Goal: Information Seeking & Learning: Check status

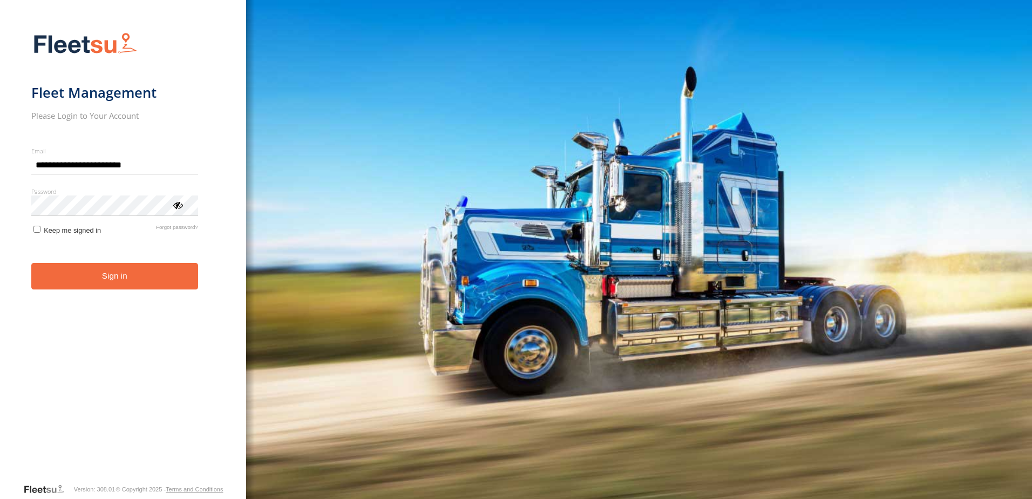
click at [140, 283] on button "Sign in" at bounding box center [114, 276] width 167 height 26
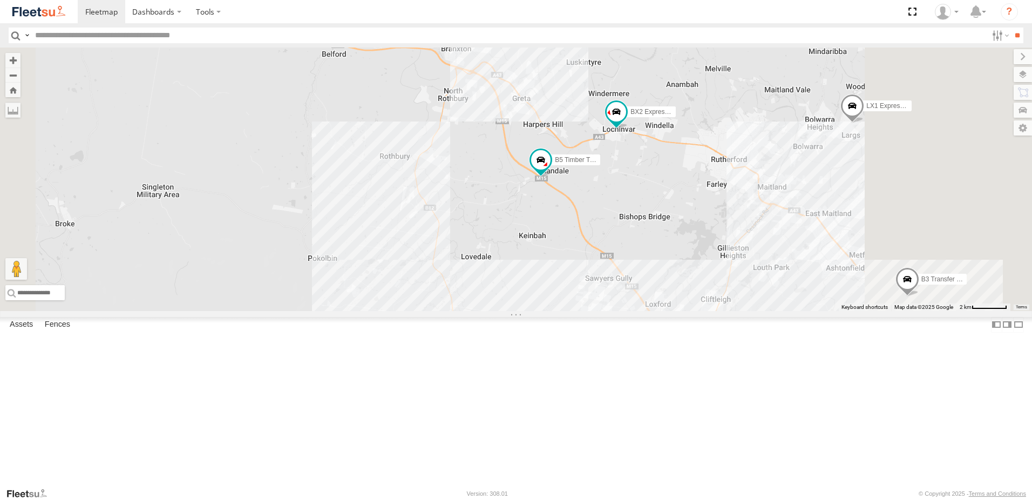
drag, startPoint x: 746, startPoint y: 303, endPoint x: 672, endPoint y: 311, distance: 74.3
click at [672, 311] on div "LX1 Express Ute B1 Timber Truck B2 Timber Truck B5 Timber Truck BX2 Express Ute…" at bounding box center [516, 178] width 1032 height 263
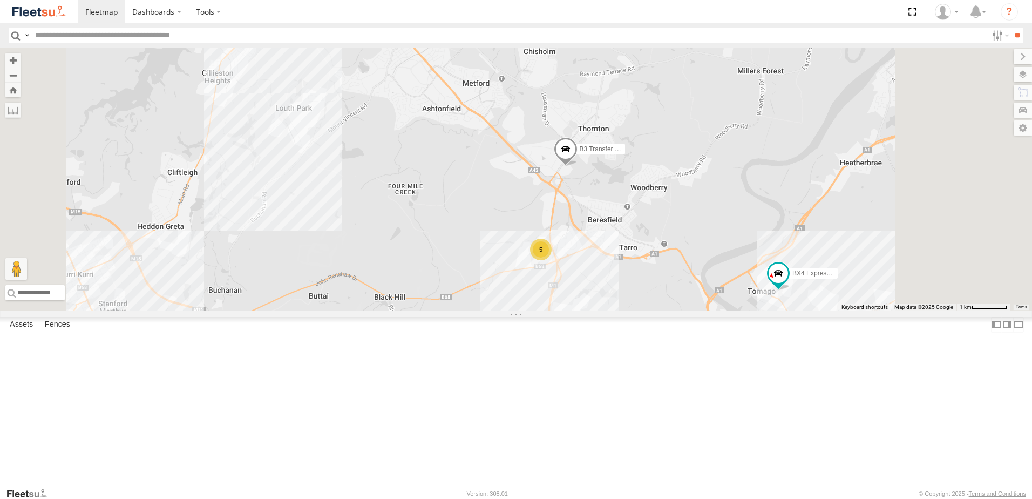
drag, startPoint x: 661, startPoint y: 251, endPoint x: 650, endPoint y: 221, distance: 31.8
click at [651, 222] on div "LX1 Express Ute B1 Timber Truck B2 Timber Truck B5 Timber Truck BX2 Express Ute…" at bounding box center [516, 178] width 1032 height 263
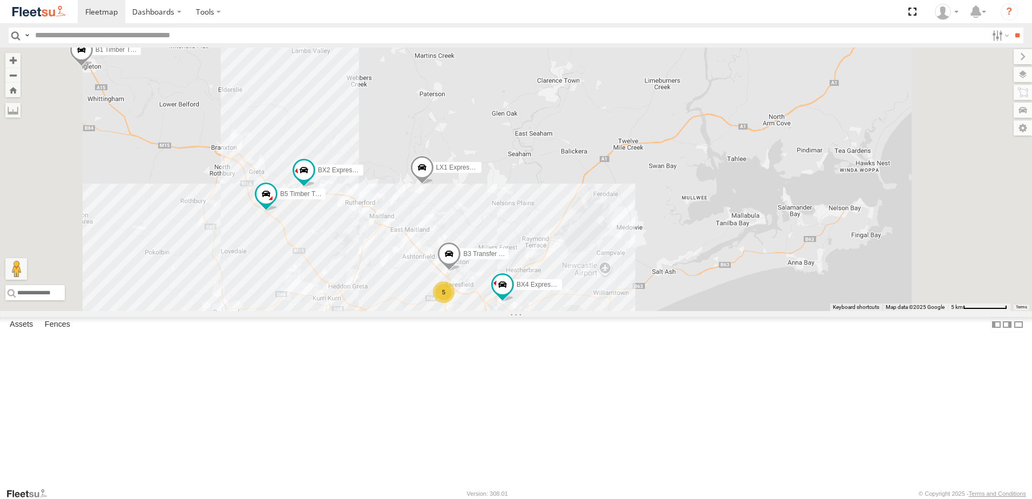
drag, startPoint x: 547, startPoint y: 282, endPoint x: 531, endPoint y: 379, distance: 98.9
click at [531, 311] on div "LX1 Express Ute B1 Timber Truck B2 Timber Truck B5 Timber Truck BX2 Express Ute…" at bounding box center [516, 178] width 1032 height 263
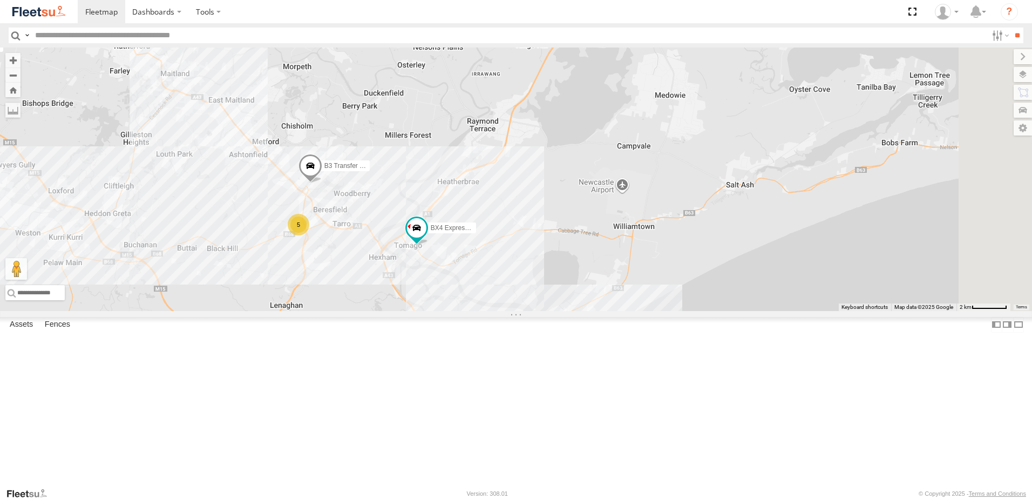
drag, startPoint x: 737, startPoint y: 442, endPoint x: 714, endPoint y: 320, distance: 124.1
click at [714, 311] on div "LX1 Express Ute B1 Timber Truck B2 Timber Truck B5 Timber Truck BX2 Express Ute…" at bounding box center [516, 178] width 1032 height 263
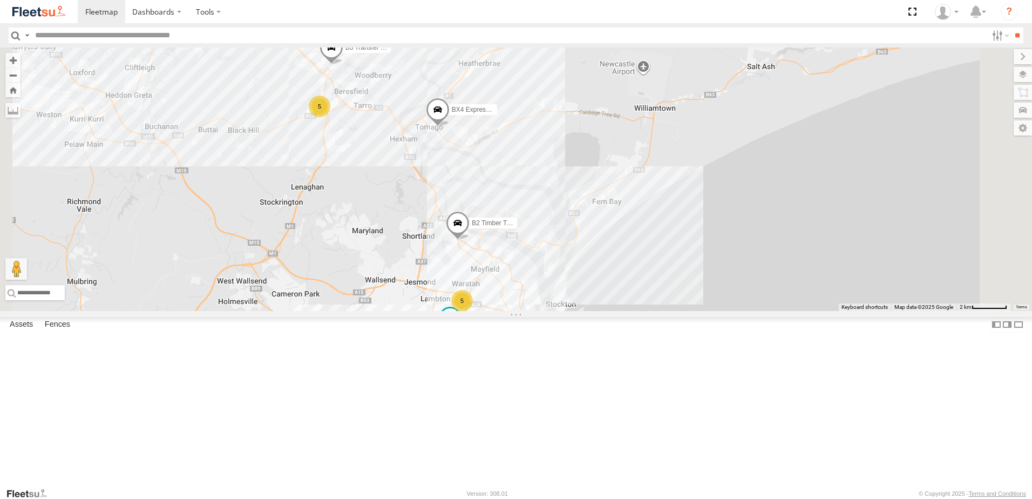
drag, startPoint x: 514, startPoint y: 238, endPoint x: 579, endPoint y: 268, distance: 71.9
click at [579, 268] on div "B2 Timber Truck C3 Timber Truck C4 Timber Truck B3 Transfer Truck LX1 Express U…" at bounding box center [516, 178] width 1032 height 263
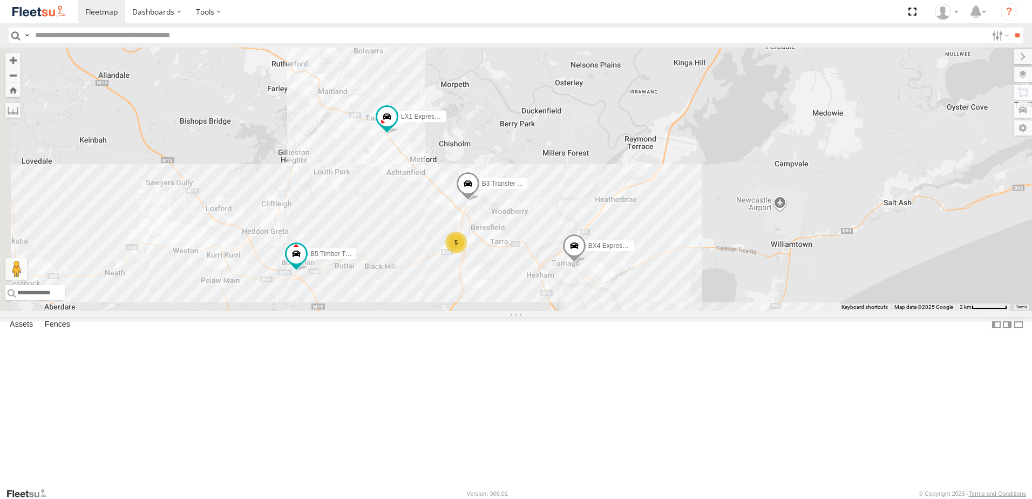
drag, startPoint x: 514, startPoint y: 254, endPoint x: 653, endPoint y: 396, distance: 198.8
click at [653, 311] on div "B2 Timber Truck C3 Timber Truck C4 Timber Truck B3 Transfer Truck LX1 Express U…" at bounding box center [516, 178] width 1032 height 263
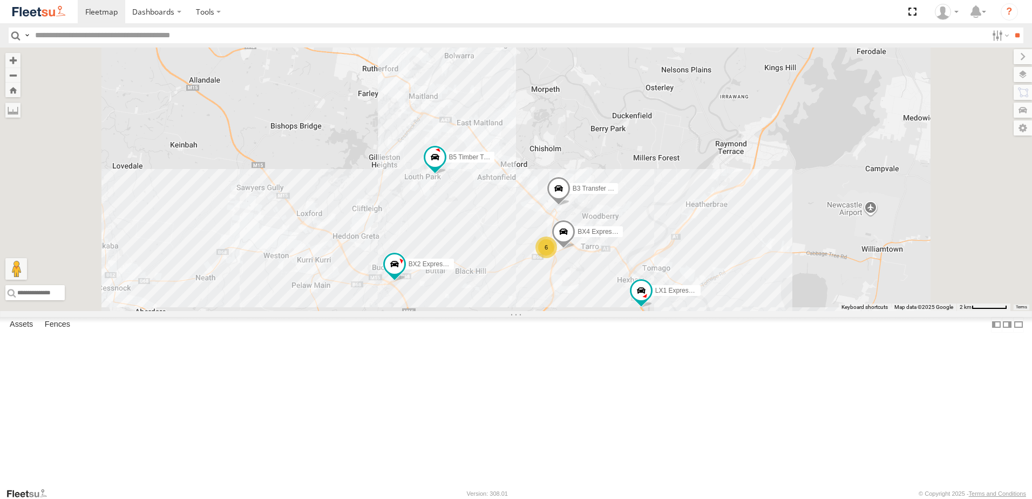
drag, startPoint x: 576, startPoint y: 387, endPoint x: 551, endPoint y: 362, distance: 35.9
click at [551, 311] on div "BX2 Express Ute 6 B5 Timber Truck B3 Transfer Truck LX1 Express Ute BX4 Express…" at bounding box center [516, 178] width 1032 height 263
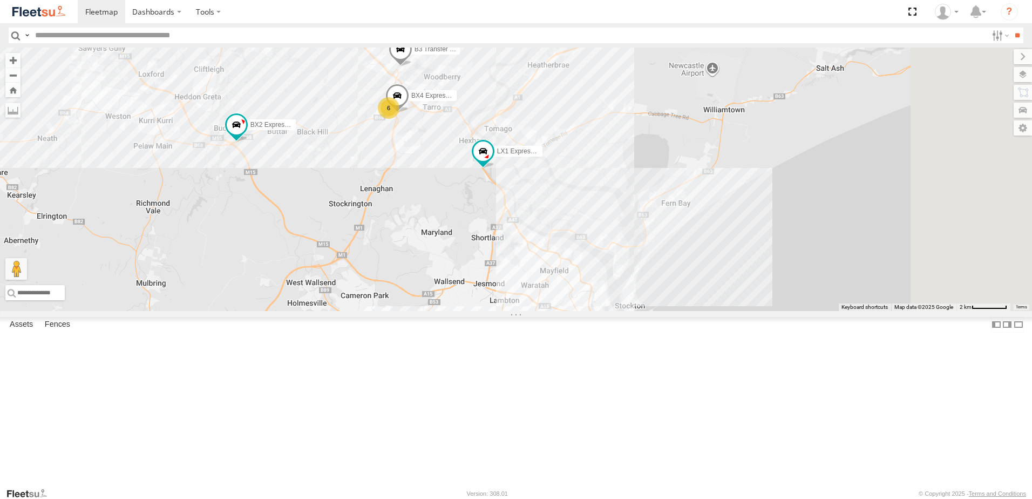
drag, startPoint x: 704, startPoint y: 360, endPoint x: 582, endPoint y: 258, distance: 159.7
click at [582, 258] on div "BX2 Express Ute 6 B5 Timber Truck B3 Transfer Truck LX1 Express Ute BX4 Express…" at bounding box center [516, 178] width 1032 height 263
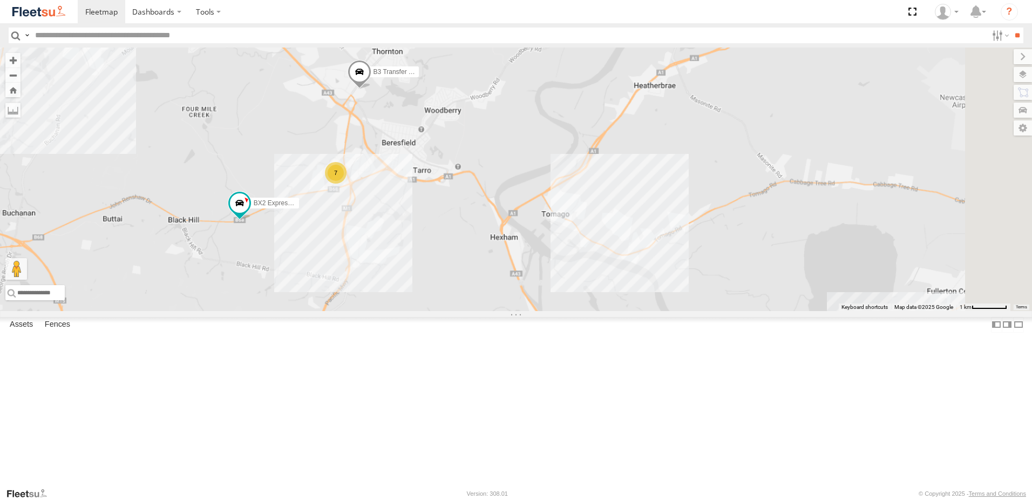
drag, startPoint x: 420, startPoint y: 260, endPoint x: 498, endPoint y: 333, distance: 106.5
click at [497, 311] on div "BX2 Express Ute B3 Transfer Truck 7" at bounding box center [516, 178] width 1032 height 263
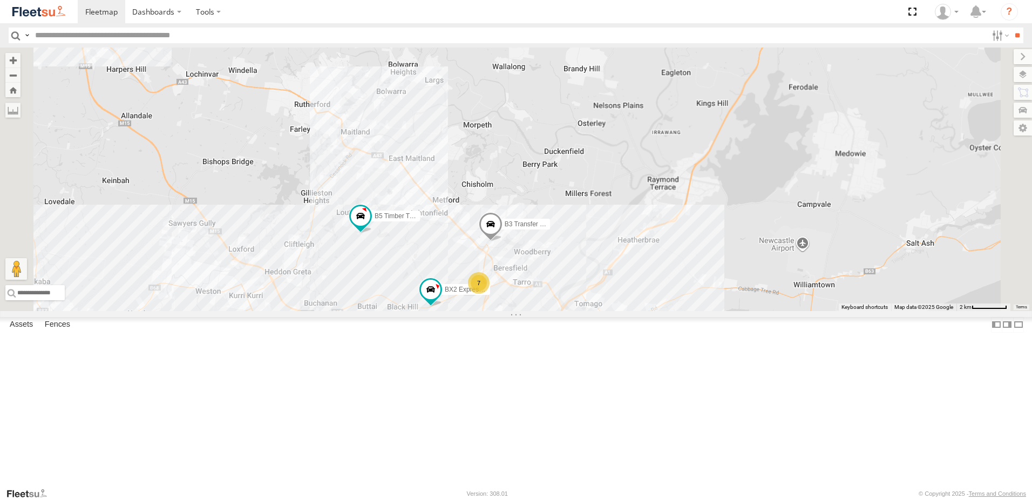
drag, startPoint x: 497, startPoint y: 318, endPoint x: 570, endPoint y: 347, distance: 79.2
click at [570, 311] on div "BX2 Express Ute B3 Transfer Truck 7 B5 Timber Truck LX1 Express Ute" at bounding box center [516, 178] width 1032 height 263
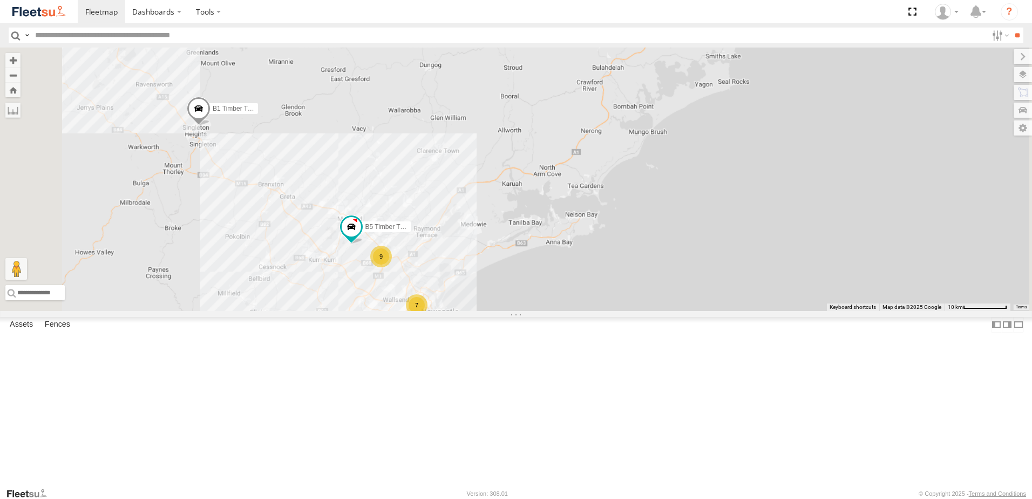
drag, startPoint x: 431, startPoint y: 310, endPoint x: 525, endPoint y: 374, distance: 114.2
click at [525, 311] on div "B5 Timber Truck 9 7 8 2 B1 Timber Truck" at bounding box center [516, 178] width 1032 height 263
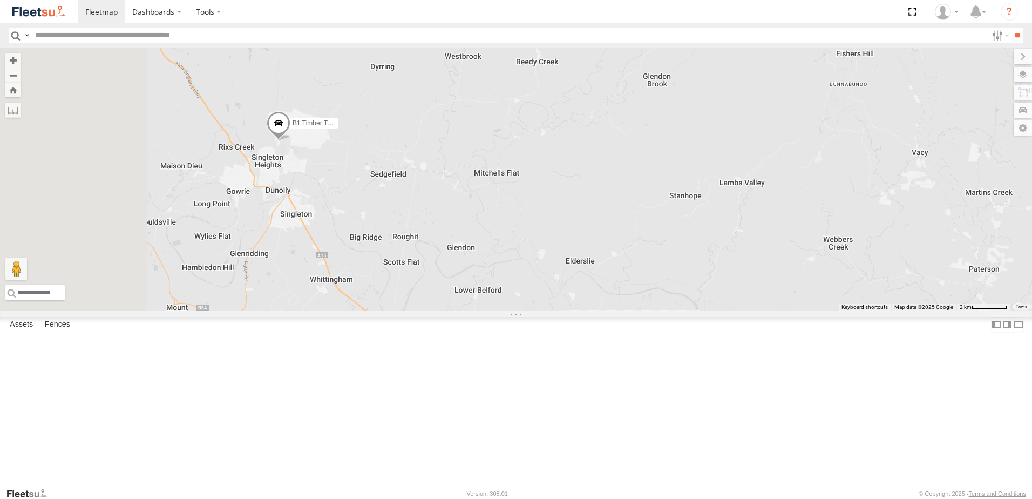
drag, startPoint x: 400, startPoint y: 253, endPoint x: 483, endPoint y: 277, distance: 87.1
click at [487, 283] on div "B5 Timber Truck B1 Timber Truck B3 Transfer Truck" at bounding box center [516, 178] width 1032 height 263
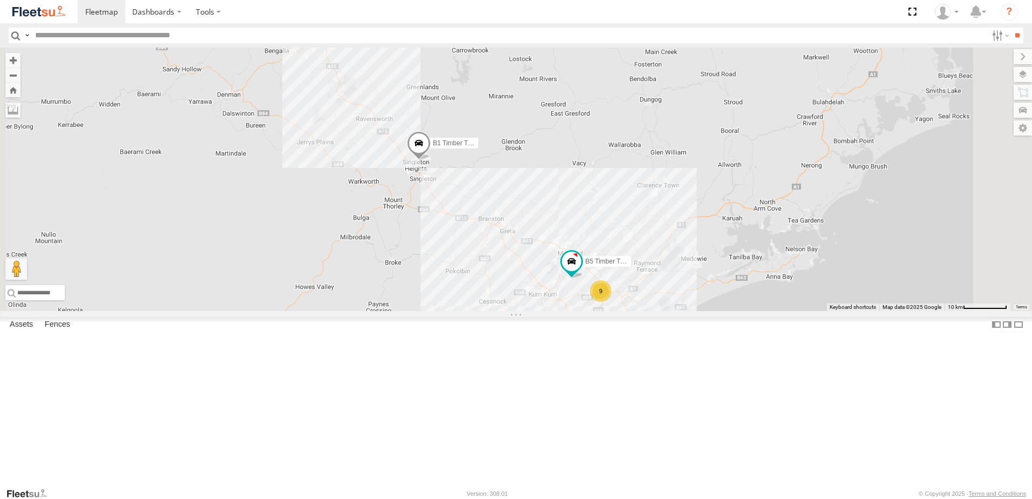
drag, startPoint x: 683, startPoint y: 377, endPoint x: 609, endPoint y: 289, distance: 115.3
click at [610, 290] on div "B5 Timber Truck B1 Timber Truck 9 6" at bounding box center [516, 178] width 1032 height 263
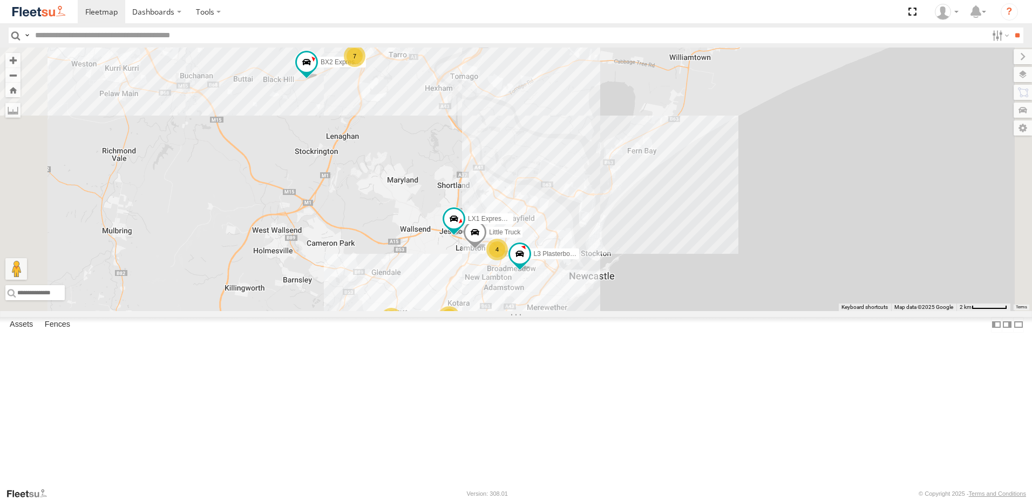
drag, startPoint x: 538, startPoint y: 243, endPoint x: 603, endPoint y: 231, distance: 65.8
click at [616, 264] on div "B5 Timber Truck B1 Timber Truck BX2 Express Ute B3 Transfer Truck LX1 Express U…" at bounding box center [516, 178] width 1032 height 263
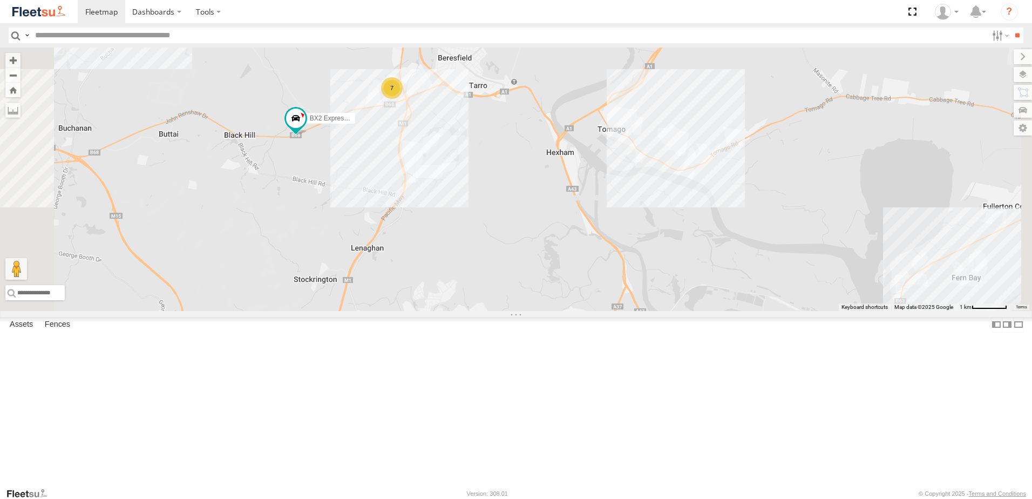
drag, startPoint x: 556, startPoint y: 128, endPoint x: 590, endPoint y: 210, distance: 88.8
click at [590, 210] on div "B5 Timber Truck B1 Timber Truck BX2 Express Ute B3 Transfer Truck LX1 Express U…" at bounding box center [516, 178] width 1032 height 263
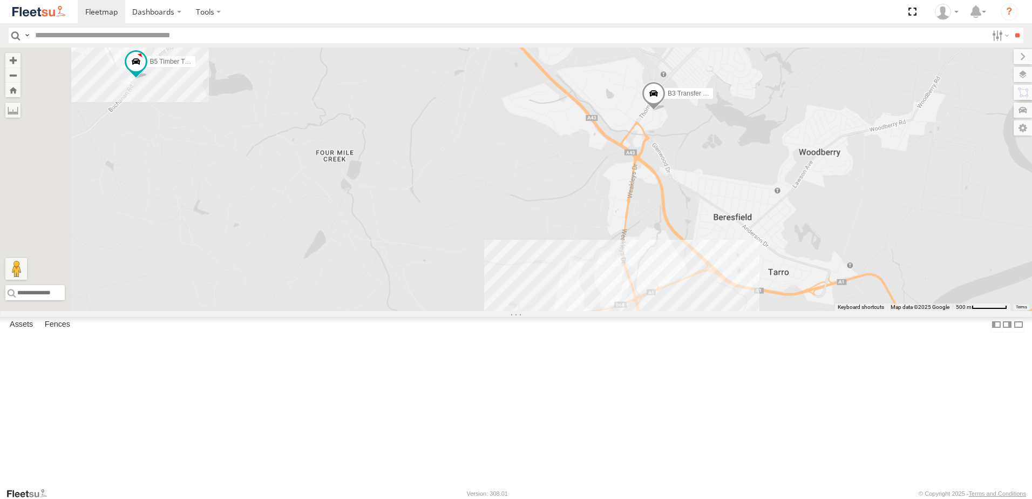
drag, startPoint x: 468, startPoint y: 191, endPoint x: 690, endPoint y: 309, distance: 250.5
click at [684, 307] on div "B5 Timber Truck B1 Timber Truck BX2 Express Ute B3 Transfer Truck LX1 Express U…" at bounding box center [516, 178] width 1032 height 263
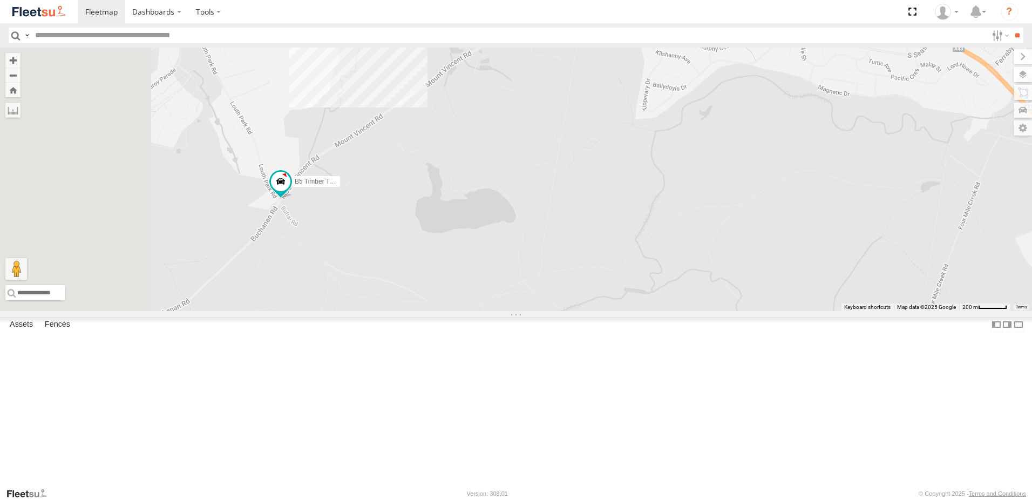
drag, startPoint x: 433, startPoint y: 223, endPoint x: 528, endPoint y: 306, distance: 126.2
click at [528, 306] on div "B5 Timber Truck B1 Timber Truck BX2 Express Ute B3 Transfer Truck LX1 Express U…" at bounding box center [516, 178] width 1032 height 263
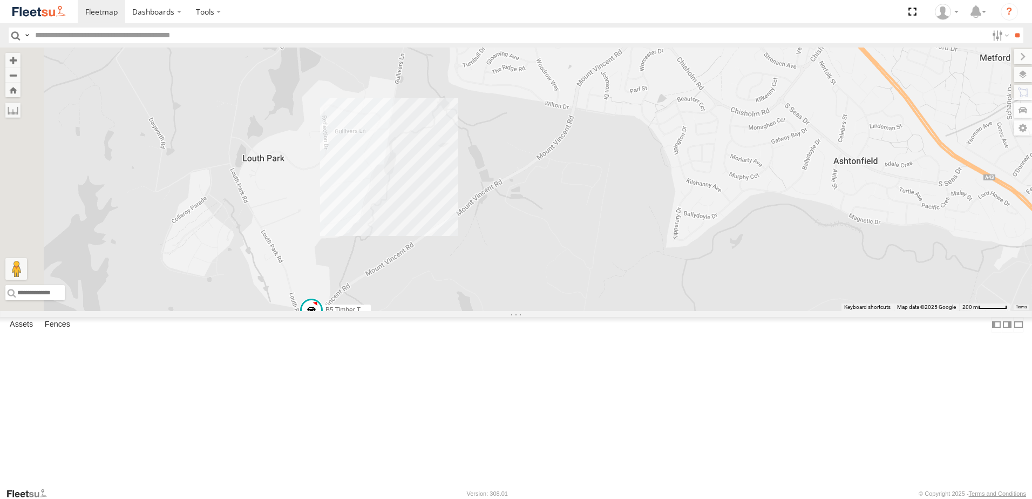
drag, startPoint x: 483, startPoint y: 251, endPoint x: 519, endPoint y: 328, distance: 84.3
click at [515, 311] on div "B5 Timber Truck B1 Timber Truck BX2 Express Ute B3 Transfer Truck LX1 Express U…" at bounding box center [516, 178] width 1032 height 263
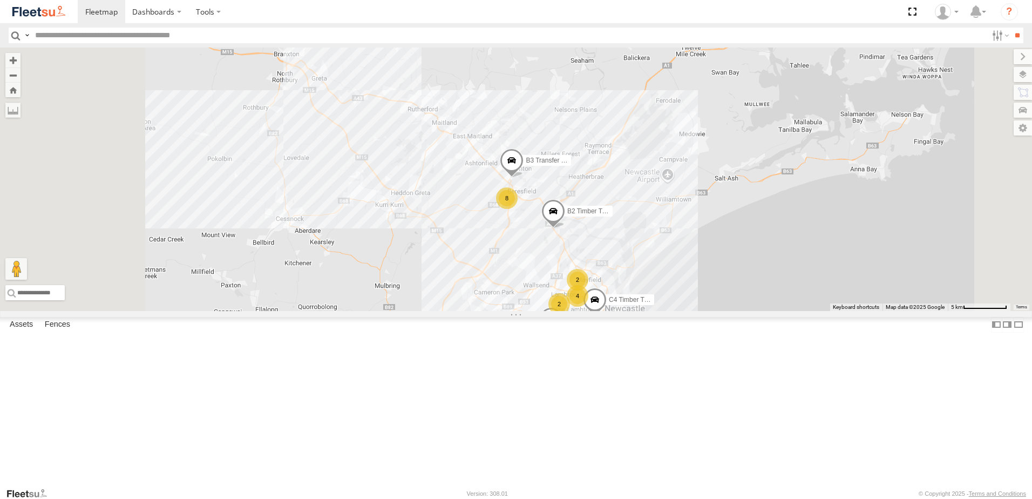
drag, startPoint x: 508, startPoint y: 257, endPoint x: 586, endPoint y: 308, distance: 93.5
click at [571, 302] on div "B2 Timber Truck C4 Timber Truck B3 Transfer Truck 8 2 7 2 CX2 Express Ute 4" at bounding box center [516, 178] width 1032 height 263
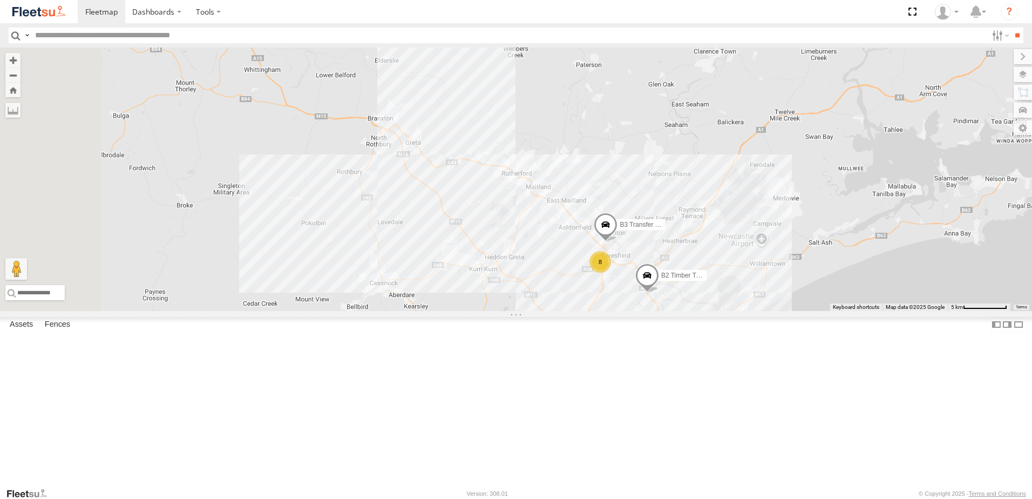
drag, startPoint x: 496, startPoint y: 231, endPoint x: 566, endPoint y: 326, distance: 118.2
click at [566, 311] on div "B2 Timber Truck C4 Timber Truck B3 Transfer Truck 8 2 7 2 CX2 Express Ute 4 B1 …" at bounding box center [516, 178] width 1032 height 263
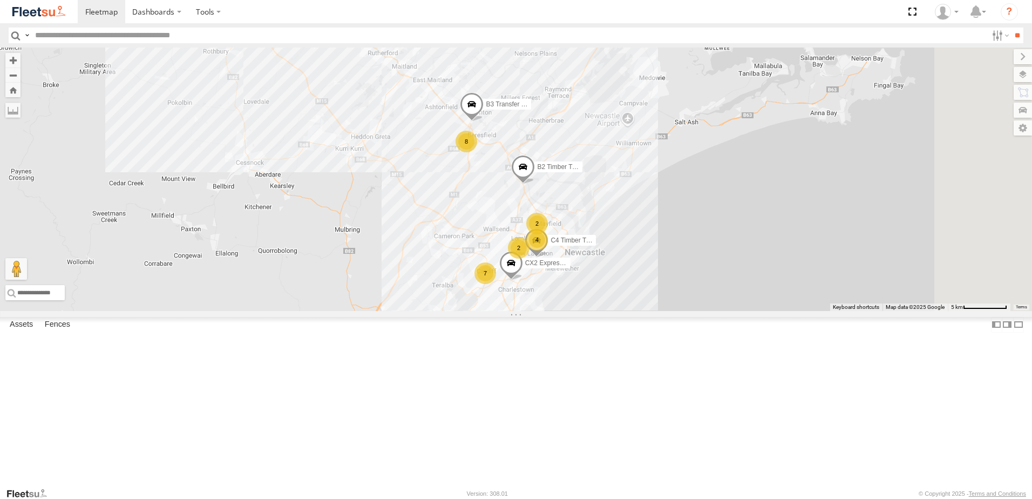
drag, startPoint x: 772, startPoint y: 397, endPoint x: 547, endPoint y: 169, distance: 320.1
click at [547, 169] on div "B2 Timber Truck C4 Timber Truck B3 Transfer Truck 8 2 7 2 CX2 Express Ute 4 B1 …" at bounding box center [516, 178] width 1032 height 263
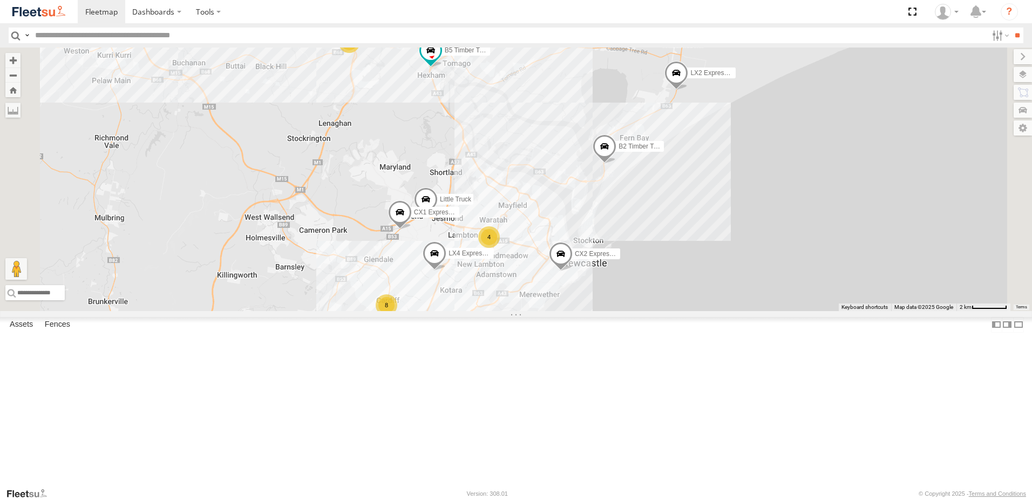
drag, startPoint x: 485, startPoint y: 269, endPoint x: 588, endPoint y: 217, distance: 115.1
click at [587, 217] on div "LX2 Express Ute B2 Timber Truck B5 Timber Truck CX1 Express Ute Little Truck 7 …" at bounding box center [516, 178] width 1032 height 263
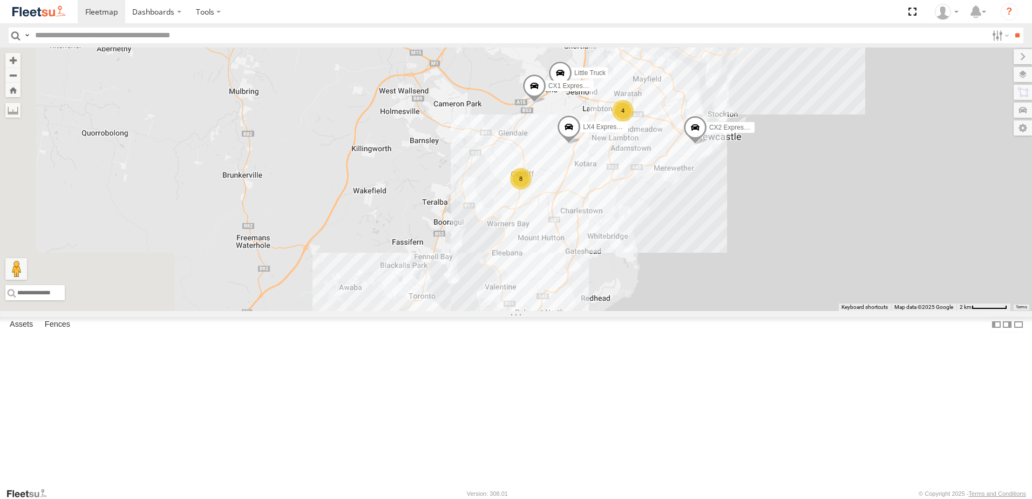
drag, startPoint x: 543, startPoint y: 325, endPoint x: 591, endPoint y: 247, distance: 91.6
click at [591, 247] on div "LX2 Express Ute B2 Timber Truck B5 Timber Truck CX1 Express Ute Little Truck 7 …" at bounding box center [516, 178] width 1032 height 263
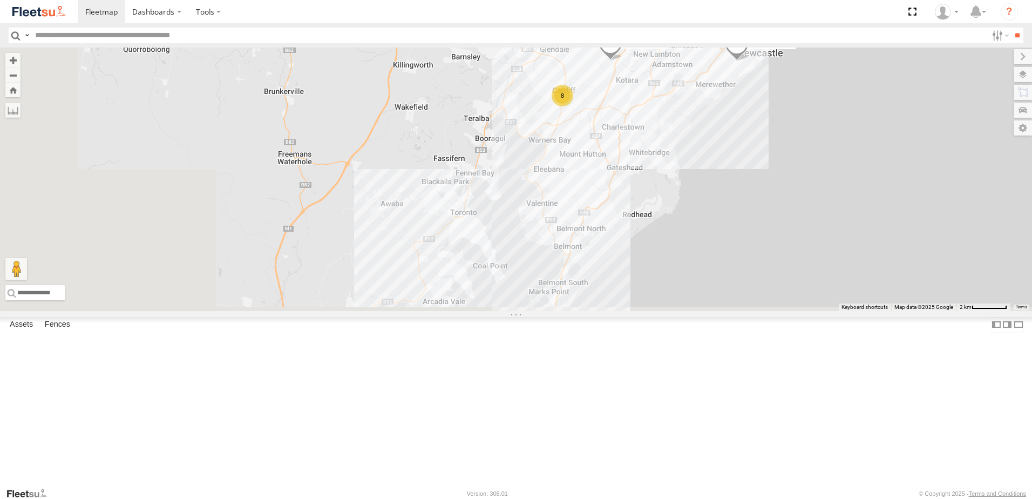
drag, startPoint x: 522, startPoint y: 319, endPoint x: 565, endPoint y: 231, distance: 98.0
click at [565, 231] on div "LX2 Express Ute B2 Timber Truck B5 Timber Truck CX1 Express Ute Little Truck 7 …" at bounding box center [516, 178] width 1032 height 263
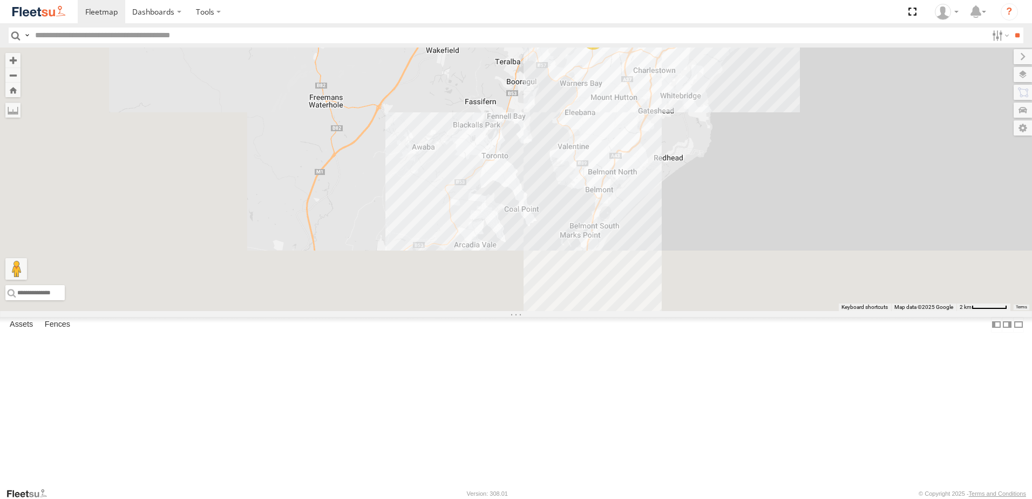
drag, startPoint x: 518, startPoint y: 292, endPoint x: 554, endPoint y: 233, distance: 68.8
click at [553, 234] on div "LX2 Express Ute B2 Timber Truck B5 Timber Truck CX1 Express Ute Little Truck 7 …" at bounding box center [516, 178] width 1032 height 263
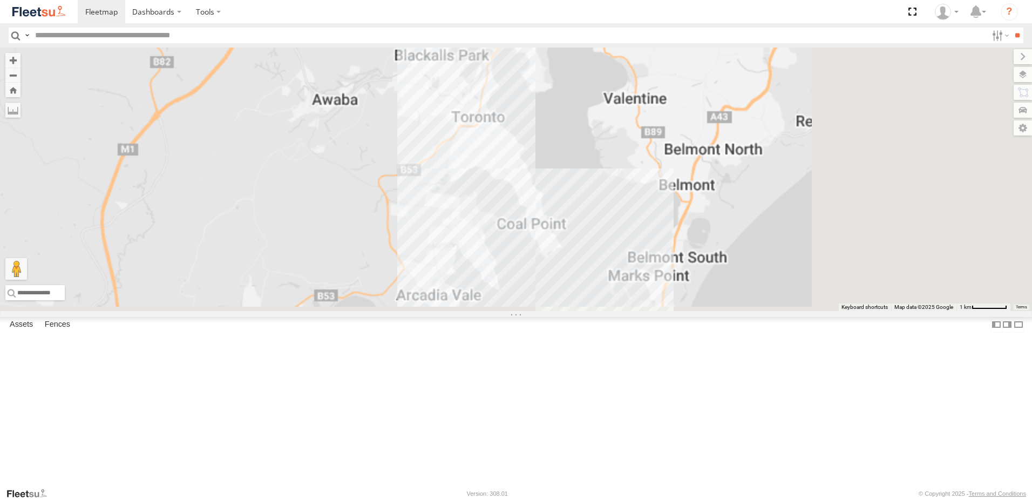
drag, startPoint x: 569, startPoint y: 264, endPoint x: 436, endPoint y: 330, distance: 148.2
click at [436, 311] on div "LX2 Express Ute B2 Timber Truck B5 Timber Truck CX1 Express Ute Little Truck LX…" at bounding box center [516, 178] width 1032 height 263
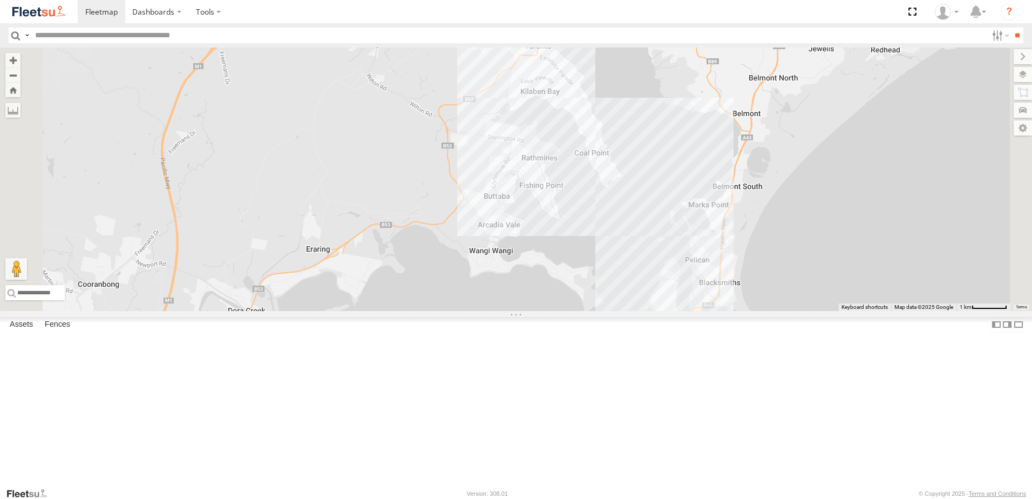
drag, startPoint x: 543, startPoint y: 261, endPoint x: 623, endPoint y: 173, distance: 118.8
click at [623, 173] on div "LX2 Express Ute B2 Timber Truck B5 Timber Truck CX1 Express Ute Little Truck LX…" at bounding box center [516, 178] width 1032 height 263
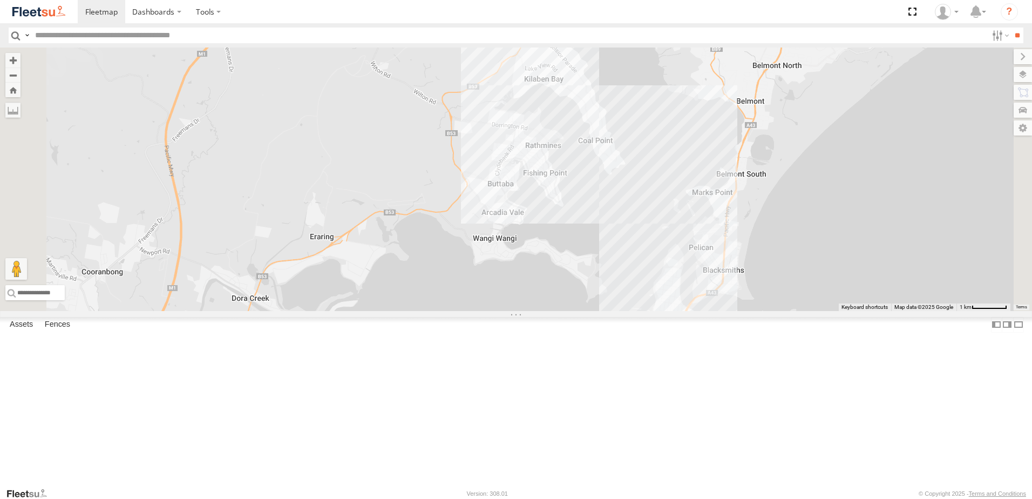
drag, startPoint x: 598, startPoint y: 244, endPoint x: 630, endPoint y: 195, distance: 58.5
click at [630, 195] on div "LX2 Express Ute B2 Timber Truck B5 Timber Truck CX1 Express Ute Little Truck LX…" at bounding box center [516, 178] width 1032 height 263
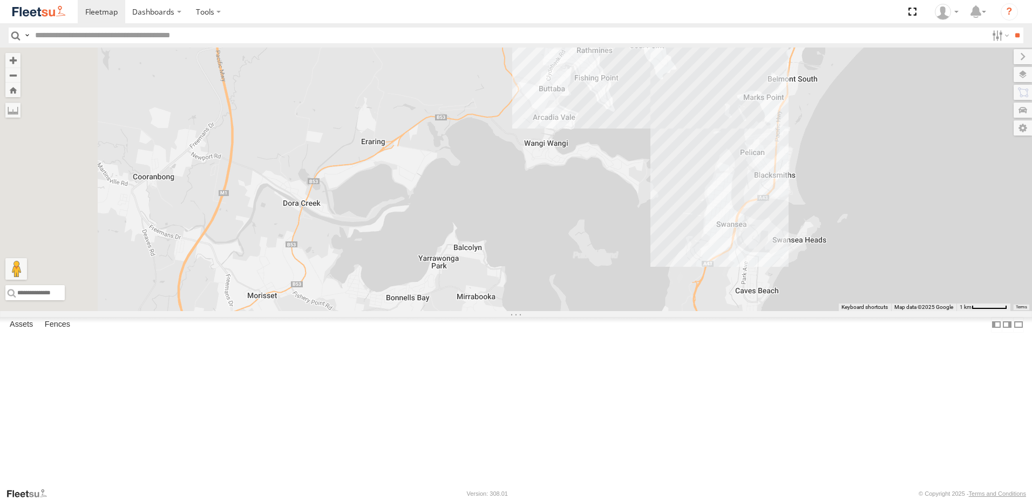
drag, startPoint x: 589, startPoint y: 286, endPoint x: 614, endPoint y: 229, distance: 62.6
click at [614, 229] on div "LX2 Express Ute B2 Timber Truck B5 Timber Truck CX1 Express Ute Little Truck LX…" at bounding box center [516, 178] width 1032 height 263
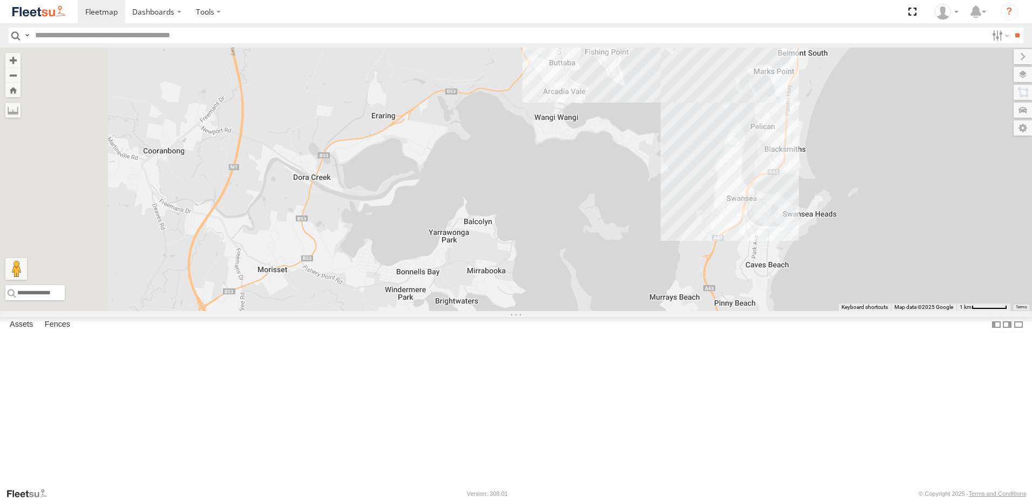
drag, startPoint x: 614, startPoint y: 229, endPoint x: 646, endPoint y: 145, distance: 90.0
click at [646, 145] on div "LX2 Express Ute B2 Timber Truck B5 Timber Truck CX1 Express Ute Little Truck LX…" at bounding box center [516, 178] width 1032 height 263
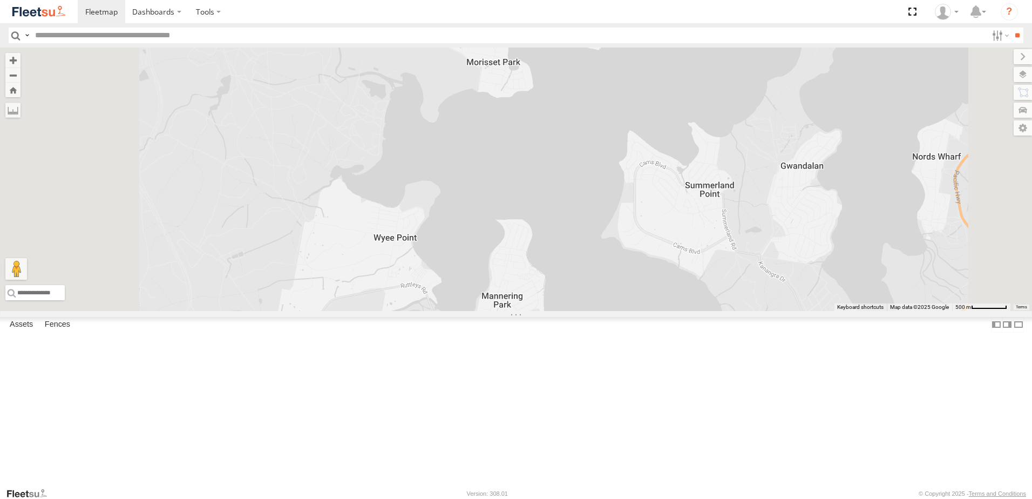
drag, startPoint x: 597, startPoint y: 322, endPoint x: 589, endPoint y: 286, distance: 37.0
click at [620, 265] on div at bounding box center [516, 178] width 1032 height 263
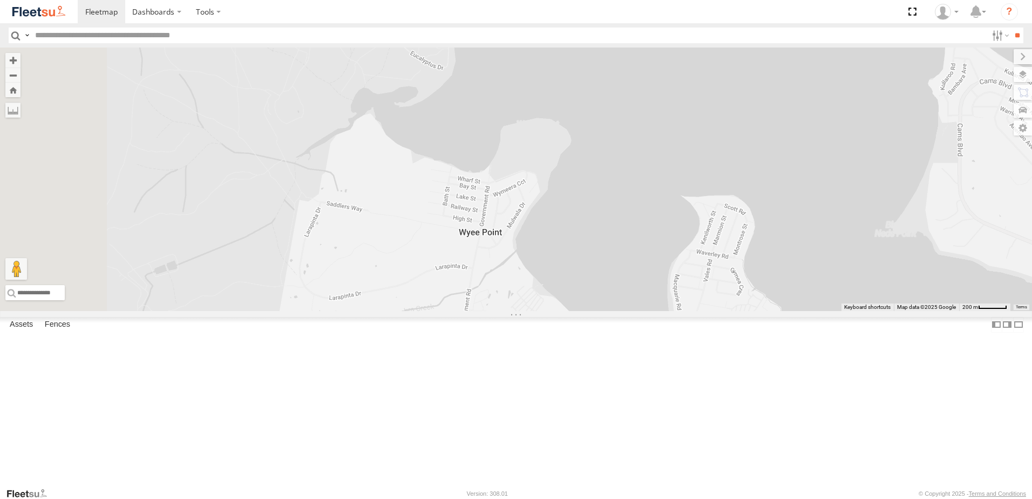
drag, startPoint x: 500, startPoint y: 271, endPoint x: 608, endPoint y: 301, distance: 111.4
click at [608, 301] on div at bounding box center [516, 178] width 1032 height 263
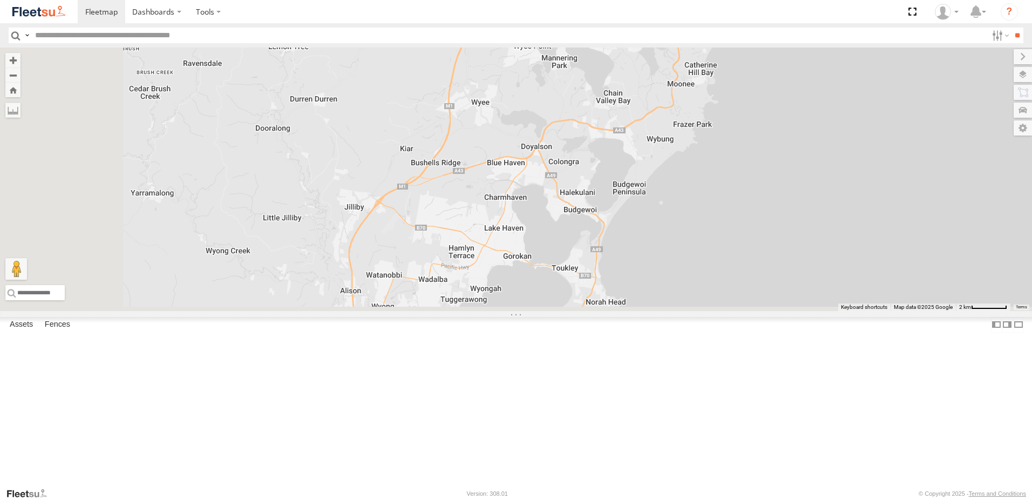
drag, startPoint x: 555, startPoint y: 216, endPoint x: 568, endPoint y: 116, distance: 100.7
click at [568, 116] on div at bounding box center [516, 178] width 1032 height 263
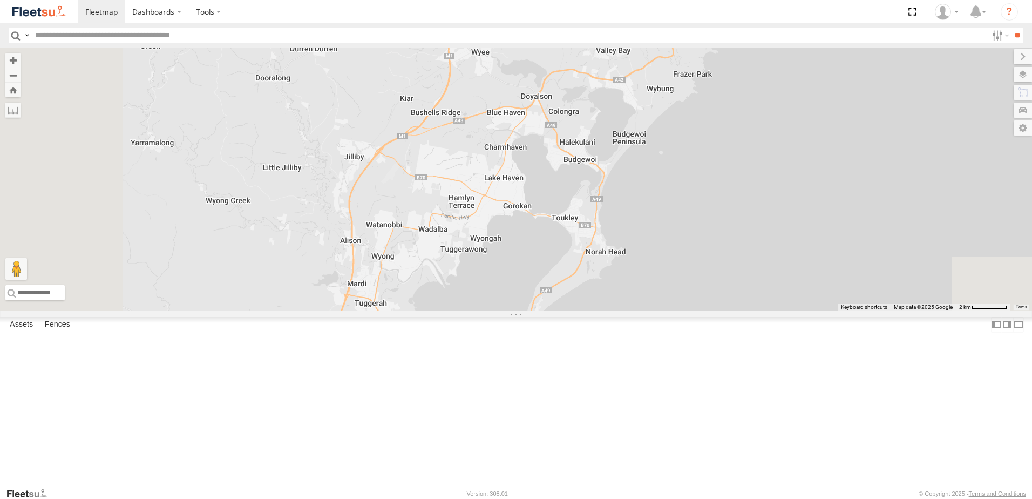
drag, startPoint x: 575, startPoint y: 187, endPoint x: 576, endPoint y: 141, distance: 45.9
click at [576, 141] on div at bounding box center [516, 178] width 1032 height 263
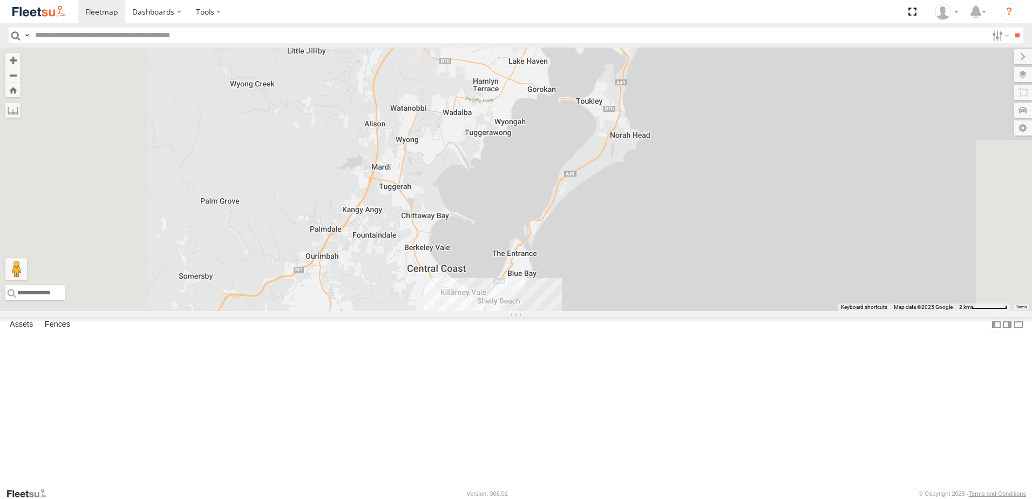
drag, startPoint x: 563, startPoint y: 200, endPoint x: 592, endPoint y: 67, distance: 136.4
click at [592, 67] on div at bounding box center [516, 178] width 1032 height 263
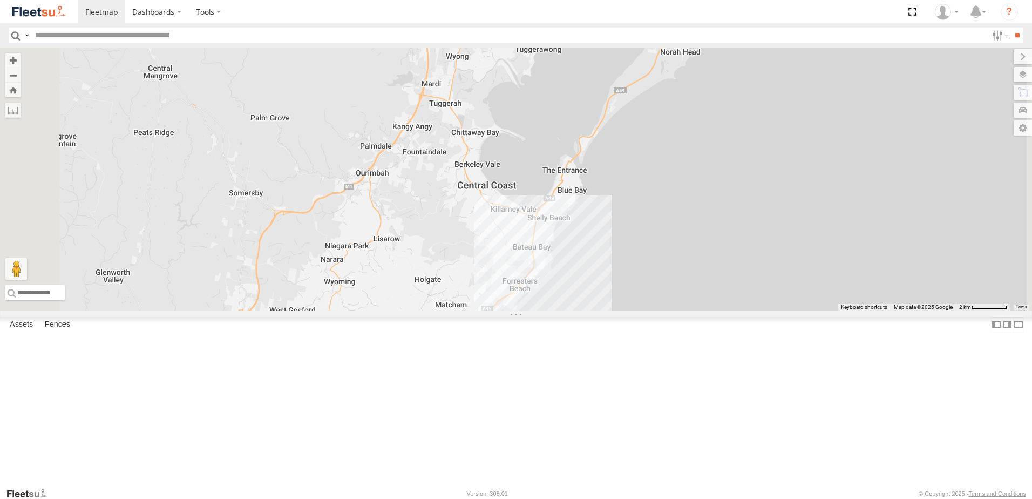
drag, startPoint x: 607, startPoint y: 278, endPoint x: 653, endPoint y: 216, distance: 76.7
click at [653, 216] on div at bounding box center [516, 178] width 1032 height 263
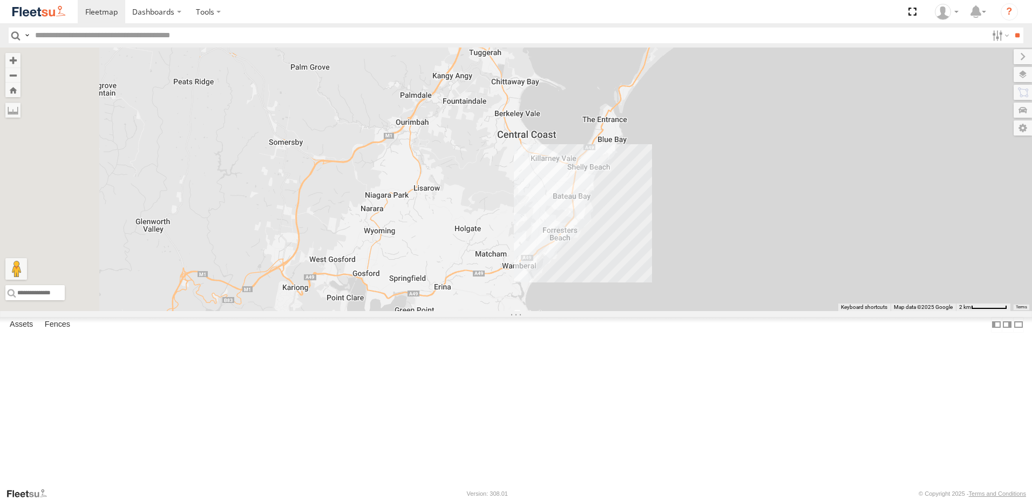
drag, startPoint x: 617, startPoint y: 312, endPoint x: 659, endPoint y: 259, distance: 67.2
click at [659, 259] on div at bounding box center [516, 178] width 1032 height 263
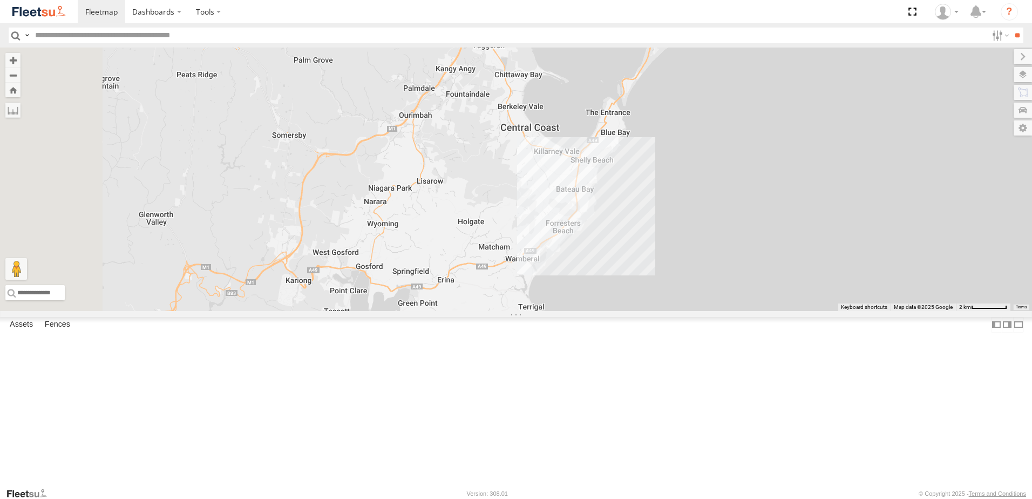
drag, startPoint x: 659, startPoint y: 260, endPoint x: 672, endPoint y: 231, distance: 31.4
click at [672, 231] on div at bounding box center [516, 178] width 1032 height 263
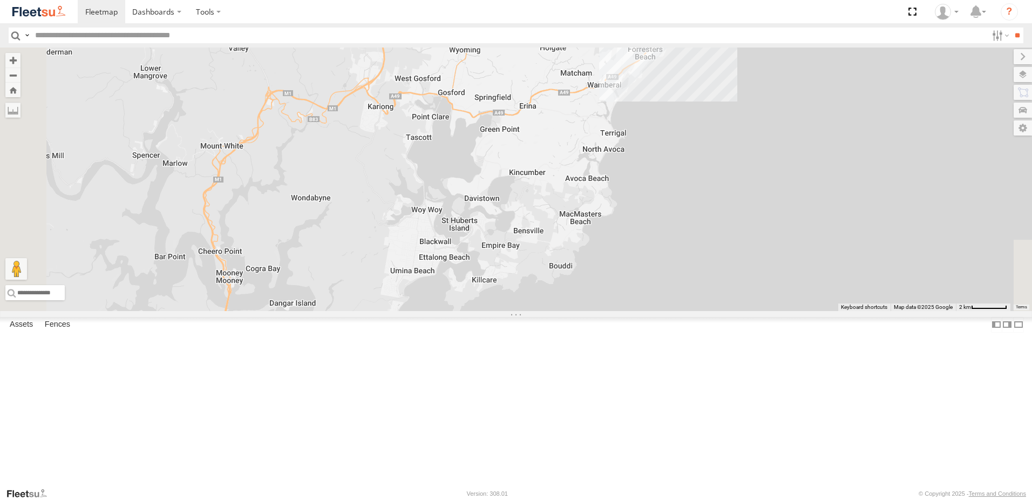
drag, startPoint x: 672, startPoint y: 231, endPoint x: 741, endPoint y: 77, distance: 169.1
click at [741, 77] on div at bounding box center [516, 178] width 1032 height 263
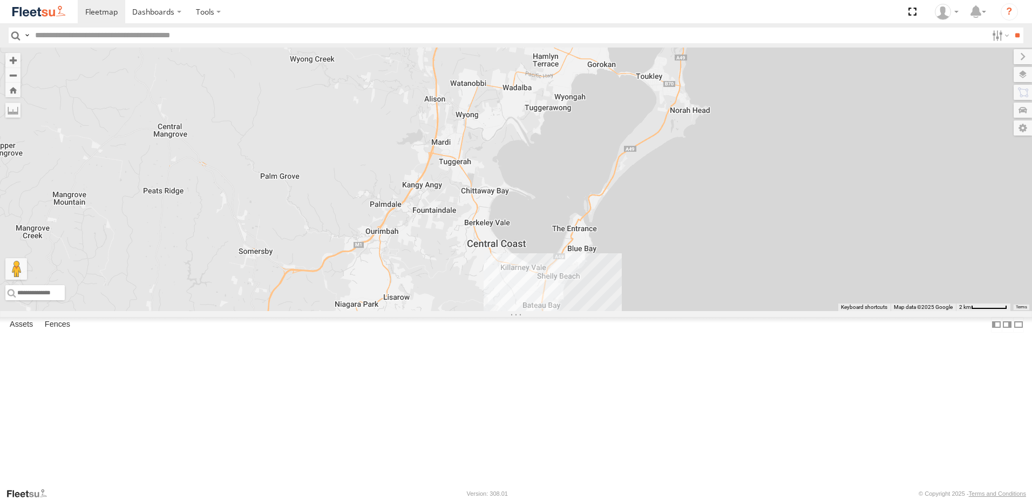
drag, startPoint x: 728, startPoint y: 121, endPoint x: 607, endPoint y: 376, distance: 281.6
click at [612, 311] on div at bounding box center [516, 178] width 1032 height 263
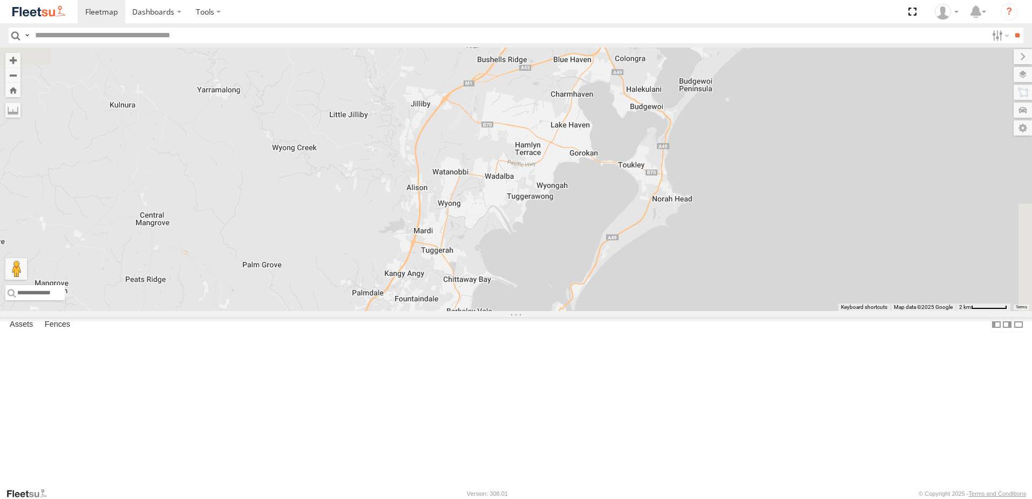
drag, startPoint x: 609, startPoint y: 223, endPoint x: 593, endPoint y: 320, distance: 98.9
click at [593, 311] on div at bounding box center [516, 178] width 1032 height 263
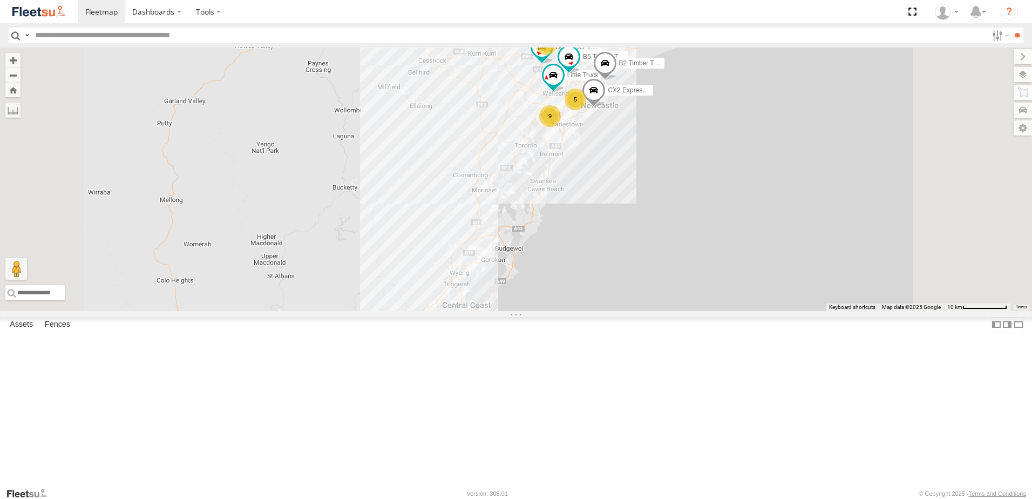
drag, startPoint x: 693, startPoint y: 142, endPoint x: 546, endPoint y: 213, distance: 163.4
click at [546, 213] on div "B4 Timber Truck 7 LX2 Express Ute 9 B2 Timber Truck 5 B5 Timber Truck CX2 Expre…" at bounding box center [516, 178] width 1032 height 263
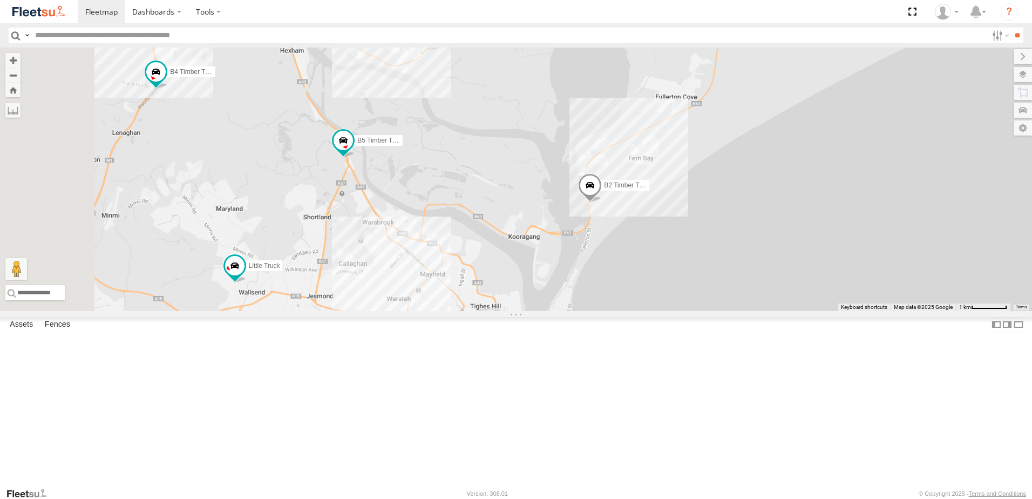
drag, startPoint x: 372, startPoint y: 334, endPoint x: 810, endPoint y: 318, distance: 438.4
click at [810, 311] on div "B4 Timber Truck LX2 Express Ute B2 Timber Truck B5 Timber Truck CX2 Express Ute…" at bounding box center [516, 178] width 1032 height 263
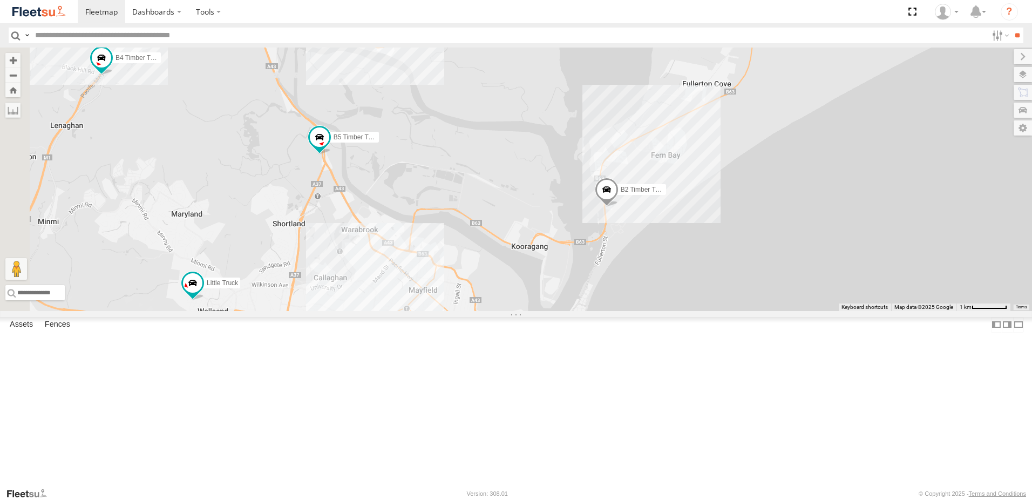
drag, startPoint x: 590, startPoint y: 255, endPoint x: 694, endPoint y: 251, distance: 104.2
click at [694, 251] on div "B4 Timber Truck LX2 Express Ute B2 Timber Truck B5 Timber Truck CX2 Express Ute…" at bounding box center [516, 178] width 1032 height 263
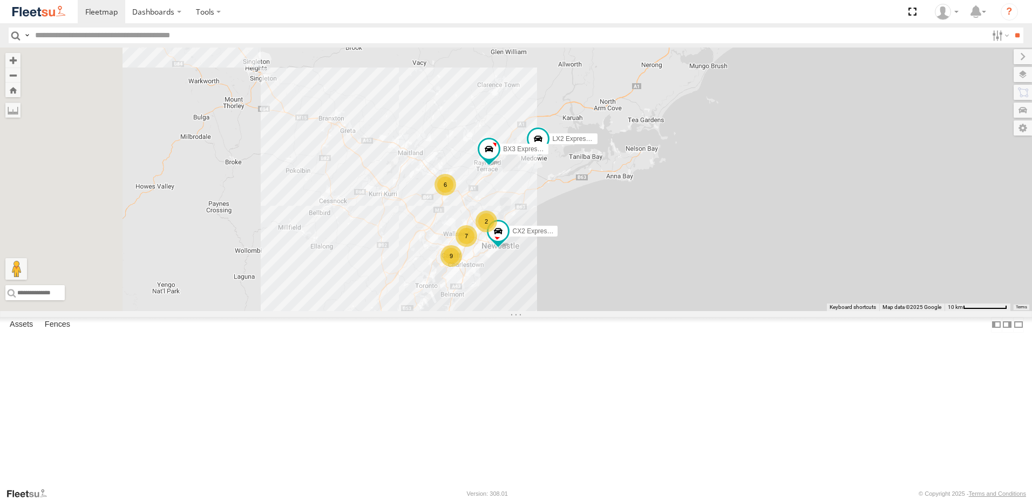
drag, startPoint x: 376, startPoint y: 222, endPoint x: 521, endPoint y: 260, distance: 149.3
click at [540, 285] on div "CX2 Express Ute 7 6 LX2 Express Ute 9 2 BX3 Express Ute" at bounding box center [516, 178] width 1032 height 263
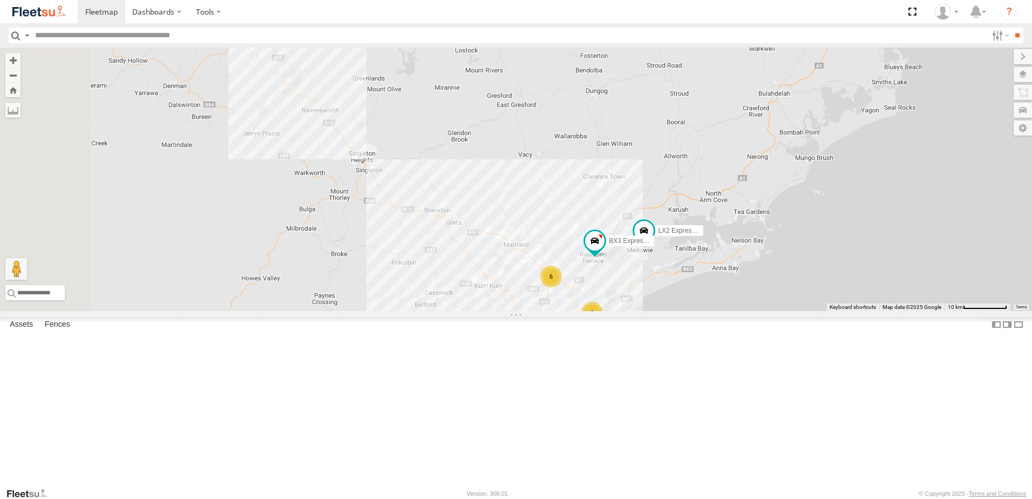
drag, startPoint x: 493, startPoint y: 230, endPoint x: 586, endPoint y: 330, distance: 136.7
click at [586, 311] on div "CX2 Express Ute 7 6 LX2 Express Ute 9 2 BX3 Express Ute B1 Timber Truck" at bounding box center [516, 178] width 1032 height 263
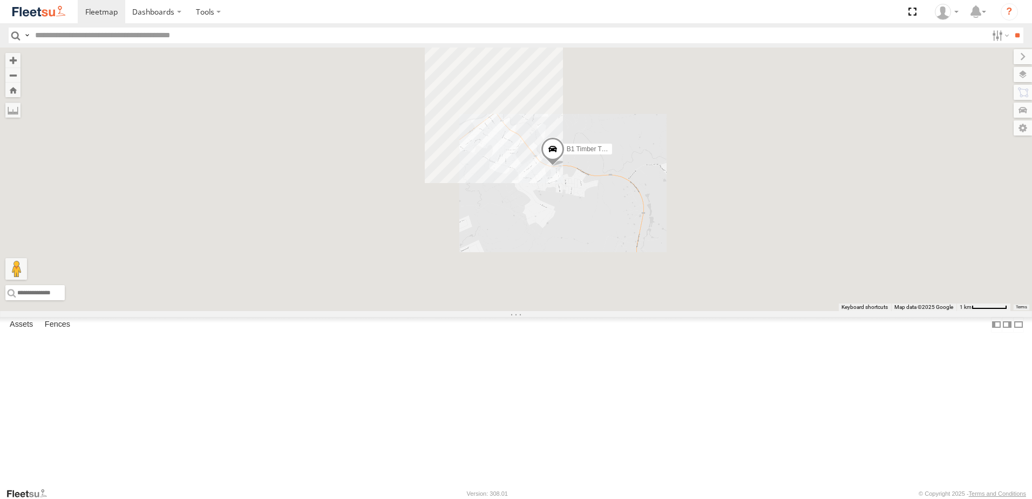
drag, startPoint x: 693, startPoint y: 250, endPoint x: 693, endPoint y: 335, distance: 85.2
click at [694, 311] on div "B1 Timber Truck" at bounding box center [516, 178] width 1032 height 263
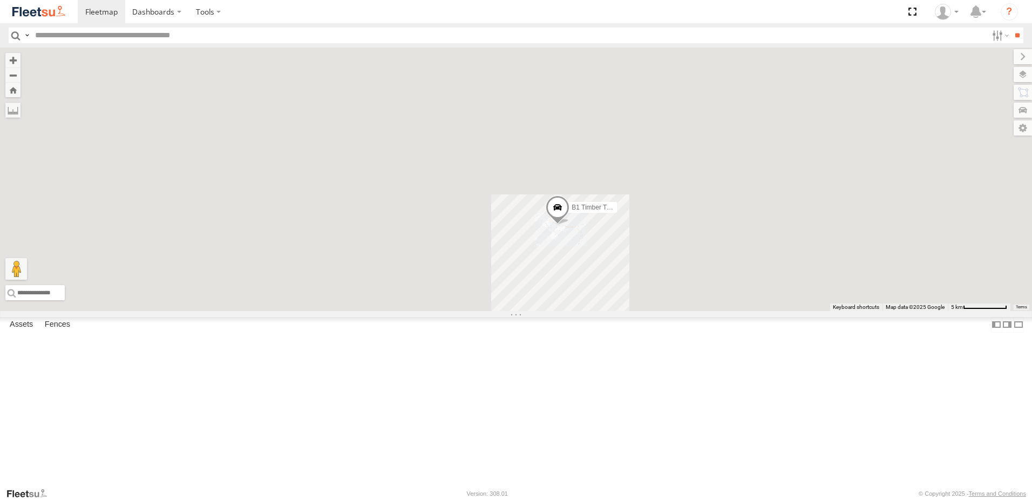
drag, startPoint x: 725, startPoint y: 330, endPoint x: 583, endPoint y: 188, distance: 201.1
click at [583, 188] on div "B1 Timber Truck" at bounding box center [516, 178] width 1032 height 263
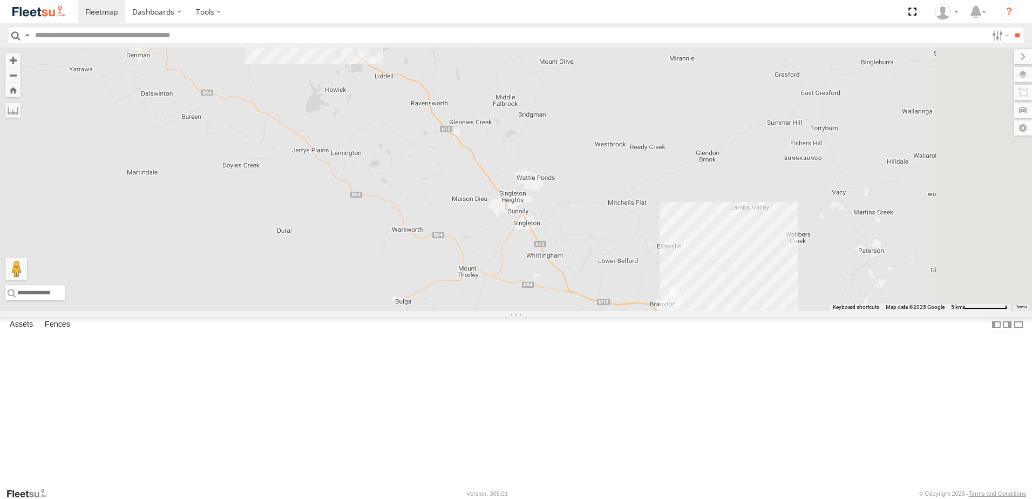
drag, startPoint x: 702, startPoint y: 267, endPoint x: 601, endPoint y: 148, distance: 156.1
click at [602, 148] on div "B1 Timber Truck" at bounding box center [516, 178] width 1032 height 263
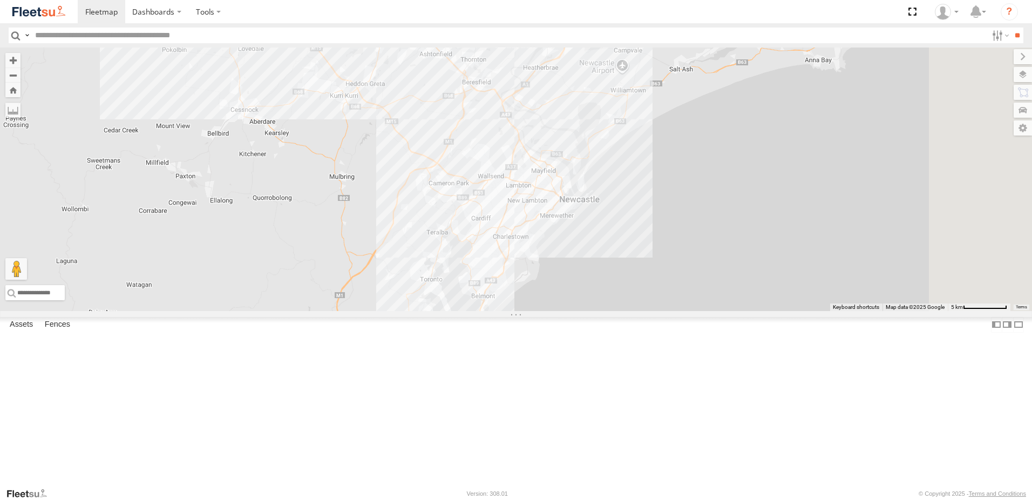
drag, startPoint x: 760, startPoint y: 330, endPoint x: 562, endPoint y: 237, distance: 219.4
click at [562, 237] on div "B1 Timber Truck" at bounding box center [516, 178] width 1032 height 263
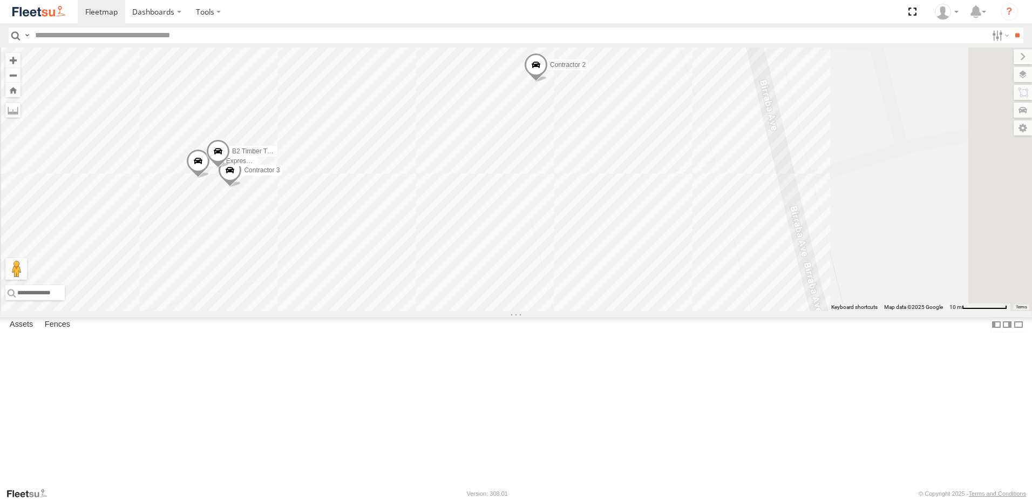
drag, startPoint x: 421, startPoint y: 258, endPoint x: 531, endPoint y: 229, distance: 113.7
click at [531, 229] on div "B1 Timber Truck LX2 Express Ute C3 Timber Truck LX4 Express Ute BX2 Express Ute…" at bounding box center [516, 178] width 1032 height 263
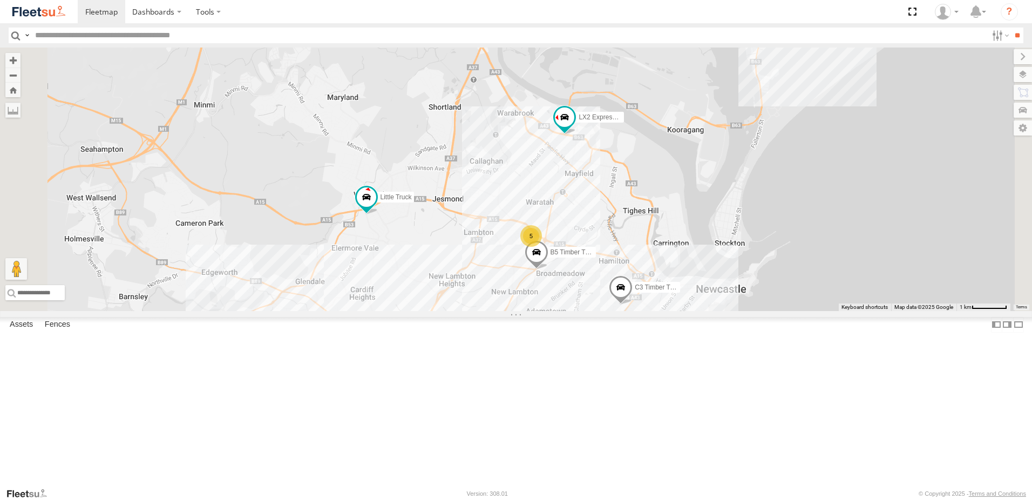
drag, startPoint x: 591, startPoint y: 257, endPoint x: 578, endPoint y: 202, distance: 56.5
click at [578, 202] on div "LX2 Express Ute B3 Transfer Truck C3 Timber Truck LX4 Express Ute B5 Timber Tru…" at bounding box center [516, 178] width 1032 height 263
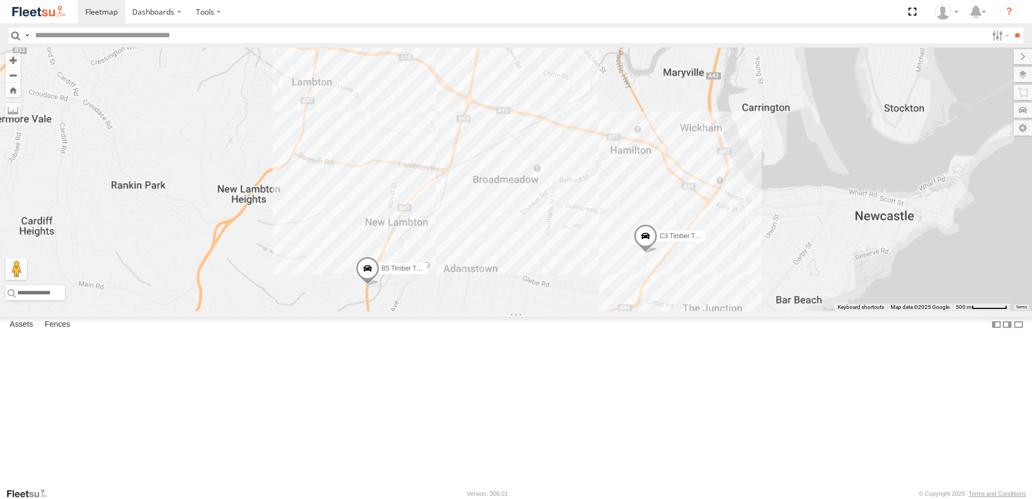
click at [379, 286] on span at bounding box center [368, 271] width 24 height 29
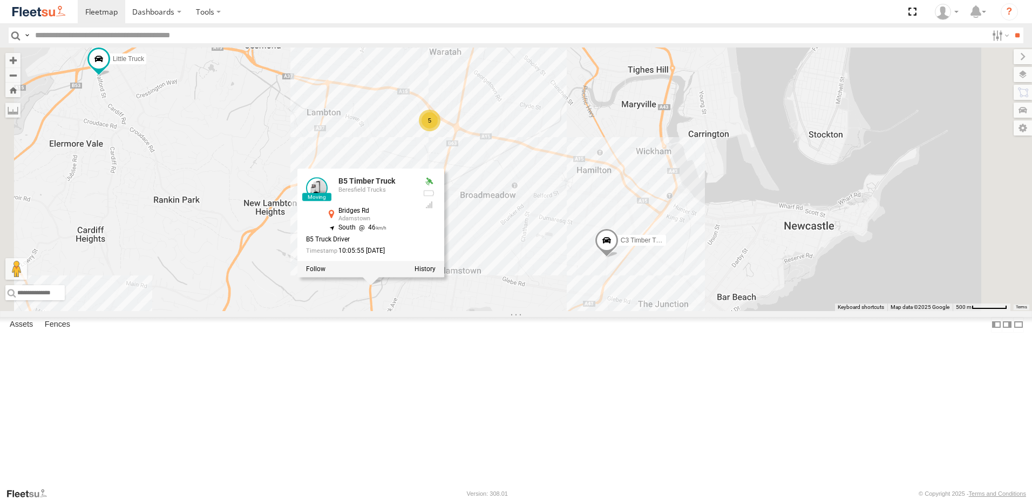
click at [543, 311] on div "LX2 Express Ute B3 Transfer Truck C3 Timber Truck LX4 Express Ute B5 Timber Tru…" at bounding box center [516, 178] width 1032 height 263
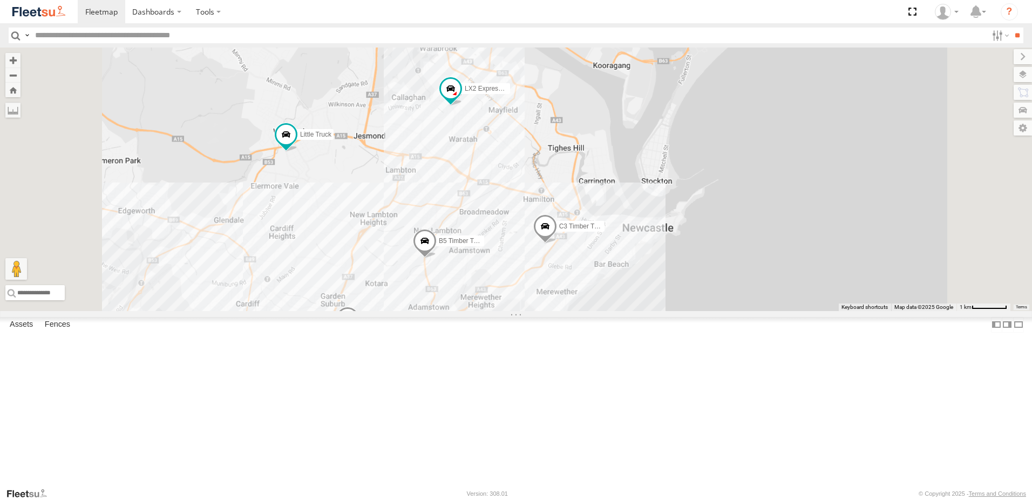
drag, startPoint x: 542, startPoint y: 398, endPoint x: 583, endPoint y: 344, distance: 67.3
click at [583, 311] on div "LX2 Express Ute B3 Transfer Truck C3 Timber Truck LX4 Express Ute B5 Timber Tru…" at bounding box center [516, 178] width 1032 height 263
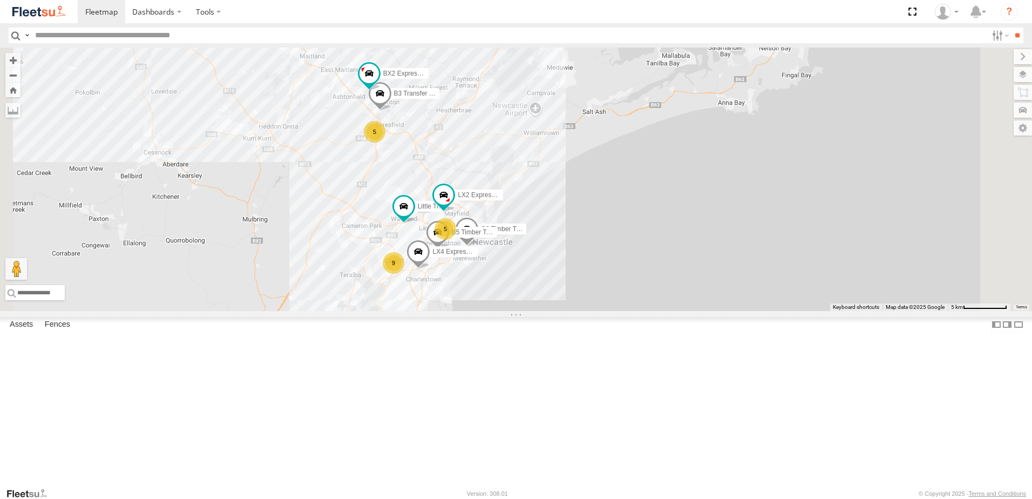
drag, startPoint x: 466, startPoint y: 236, endPoint x: 518, endPoint y: 276, distance: 65.1
click at [516, 276] on div "LX2 Express Ute B3 Transfer Truck C3 Timber Truck LX4 Express Ute B5 Timber Tru…" at bounding box center [516, 178] width 1032 height 263
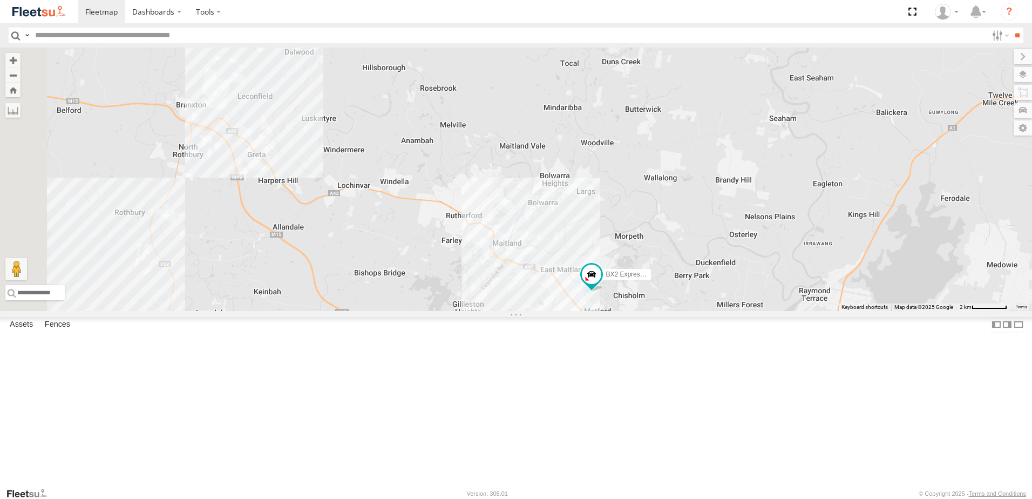
drag, startPoint x: 435, startPoint y: 182, endPoint x: 671, endPoint y: 462, distance: 365.3
click at [672, 311] on div "C3 Timber Truck LX4 Express Ute B5 Timber Truck BX2 Express Ute B3 Transfer Tru…" at bounding box center [516, 178] width 1032 height 263
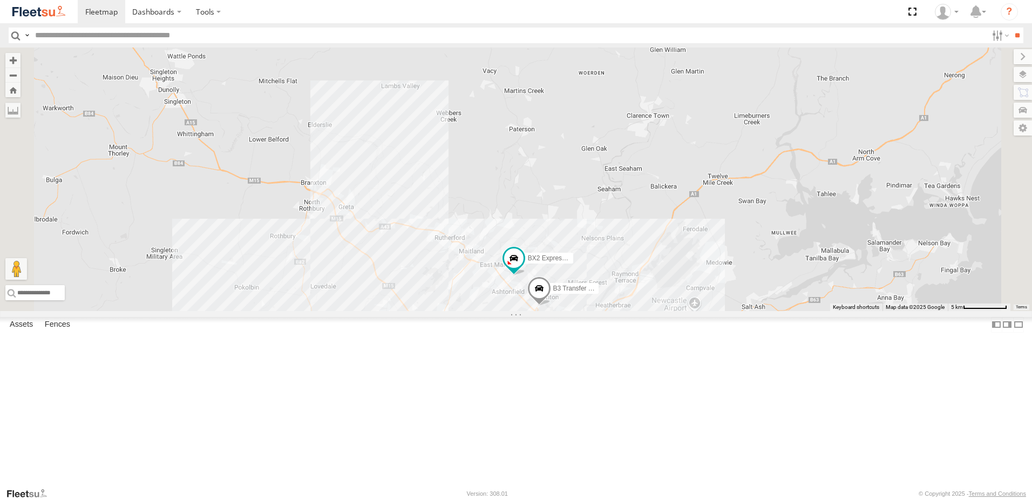
click at [517, 311] on div "C3 Timber Truck LX4 Express Ute B5 Timber Truck BX2 Express Ute B3 Transfer Tru…" at bounding box center [516, 178] width 1032 height 263
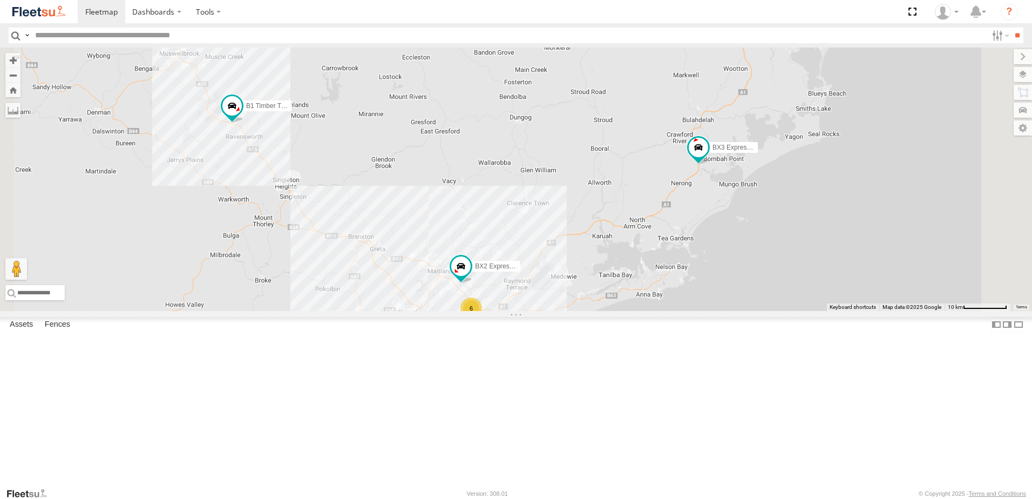
drag, startPoint x: 496, startPoint y: 358, endPoint x: 514, endPoint y: 362, distance: 18.3
click at [514, 311] on div "BX2 Express Ute Little Truck 8 6 10 BX3 Express Ute B1 Timber Truck" at bounding box center [516, 178] width 1032 height 263
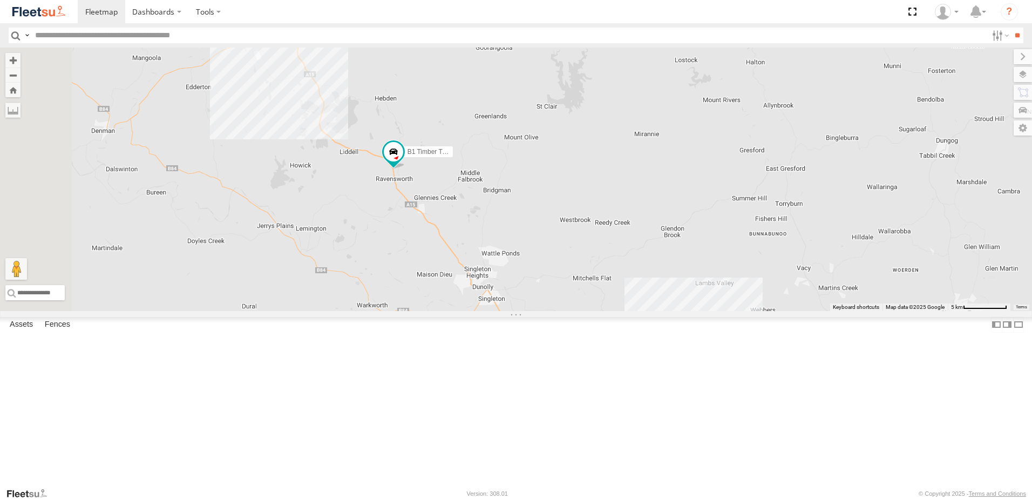
drag, startPoint x: 360, startPoint y: 233, endPoint x: 486, endPoint y: 299, distance: 142.4
click at [486, 299] on div "BX2 Express Ute Little Truck BX3 Express Ute B1 Timber Truck" at bounding box center [516, 178] width 1032 height 263
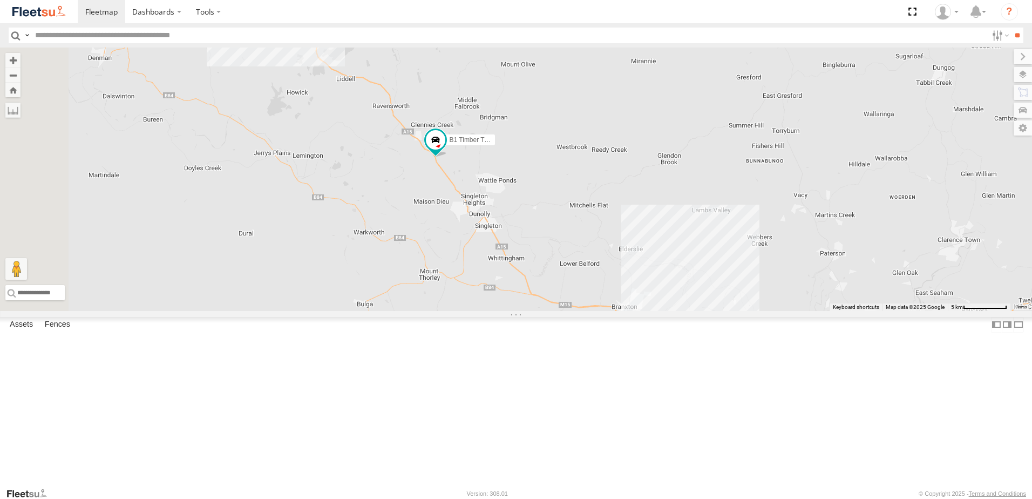
drag, startPoint x: 540, startPoint y: 236, endPoint x: 578, endPoint y: 321, distance: 93.0
click at [578, 311] on div "B1 Timber Truck 5 BX2 Express Ute B3 Transfer Truck" at bounding box center [516, 178] width 1032 height 263
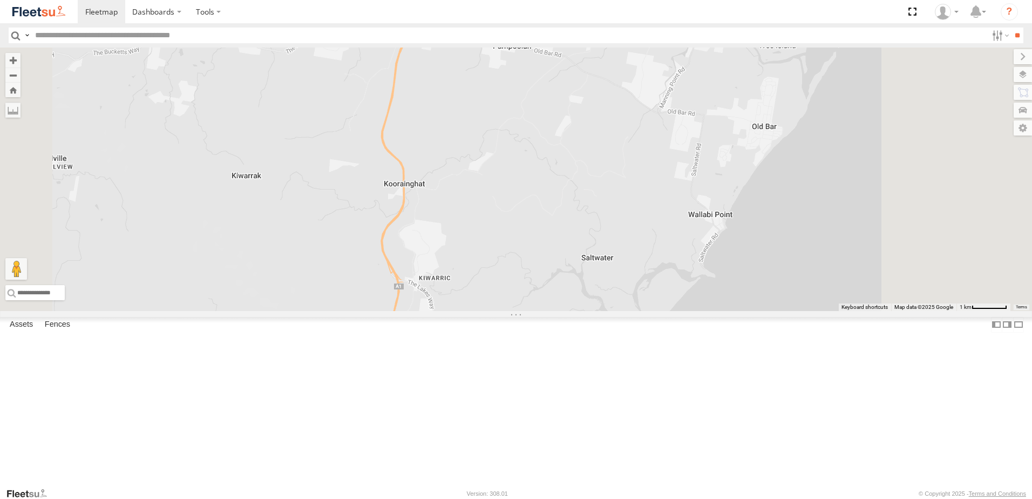
drag, startPoint x: 936, startPoint y: 218, endPoint x: 881, endPoint y: 248, distance: 62.8
click at [881, 248] on div "BX3 Express Ute B1 Timber Truck" at bounding box center [516, 178] width 1032 height 263
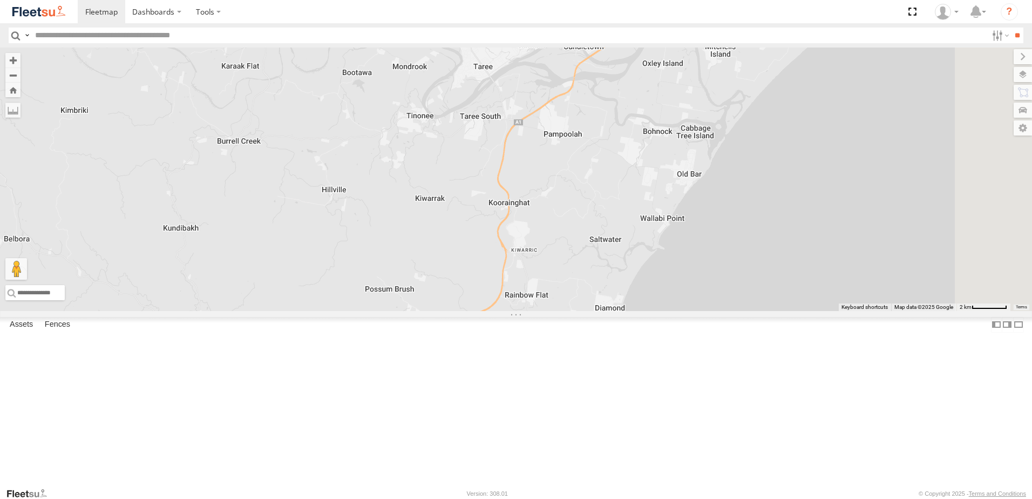
drag, startPoint x: 897, startPoint y: 241, endPoint x: 833, endPoint y: 274, distance: 71.4
click at [833, 274] on div "BX3 Express Ute B1 Timber Truck" at bounding box center [516, 178] width 1032 height 263
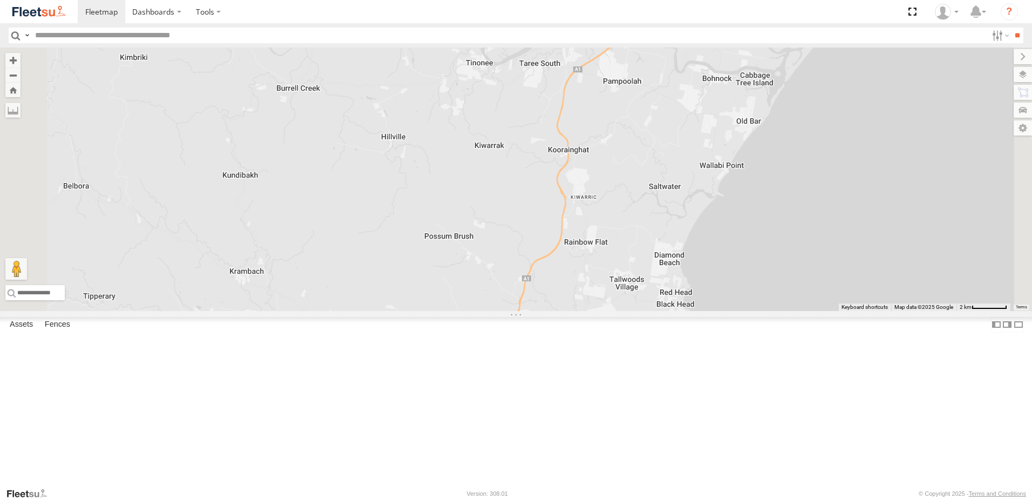
drag, startPoint x: 728, startPoint y: 282, endPoint x: 767, endPoint y: 208, distance: 83.8
click at [763, 214] on div "BX3 Express Ute B1 Timber Truck" at bounding box center [516, 178] width 1032 height 263
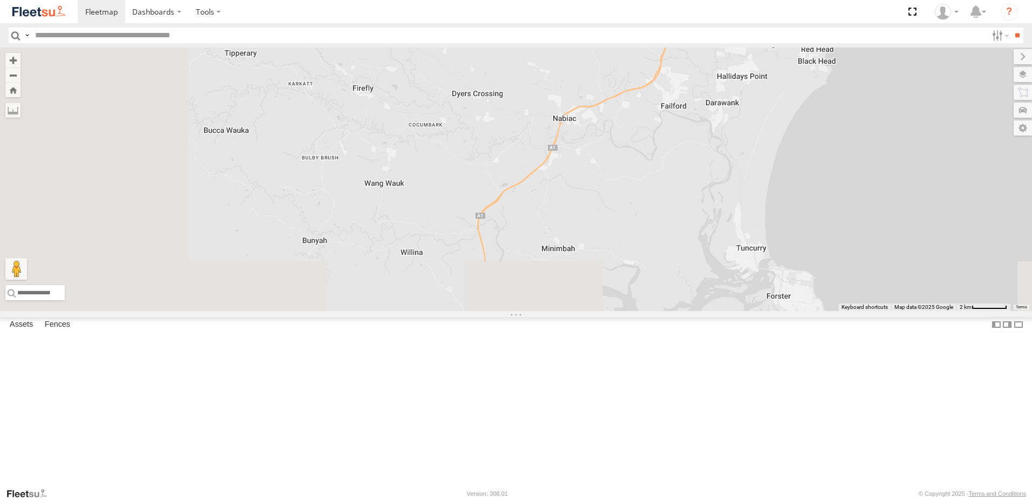
drag, startPoint x: 796, startPoint y: 322, endPoint x: 834, endPoint y: 267, distance: 66.4
click at [882, 202] on div "BX3 Express Ute B1 Timber Truck" at bounding box center [516, 178] width 1032 height 263
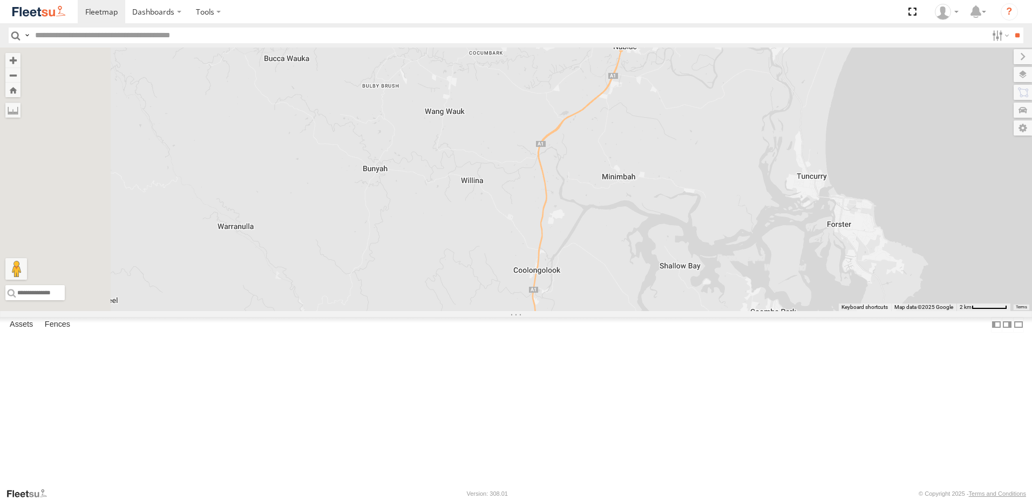
drag, startPoint x: 834, startPoint y: 267, endPoint x: 889, endPoint y: 228, distance: 67.8
click at [888, 230] on div "BX3 Express Ute B1 Timber Truck" at bounding box center [516, 178] width 1032 height 263
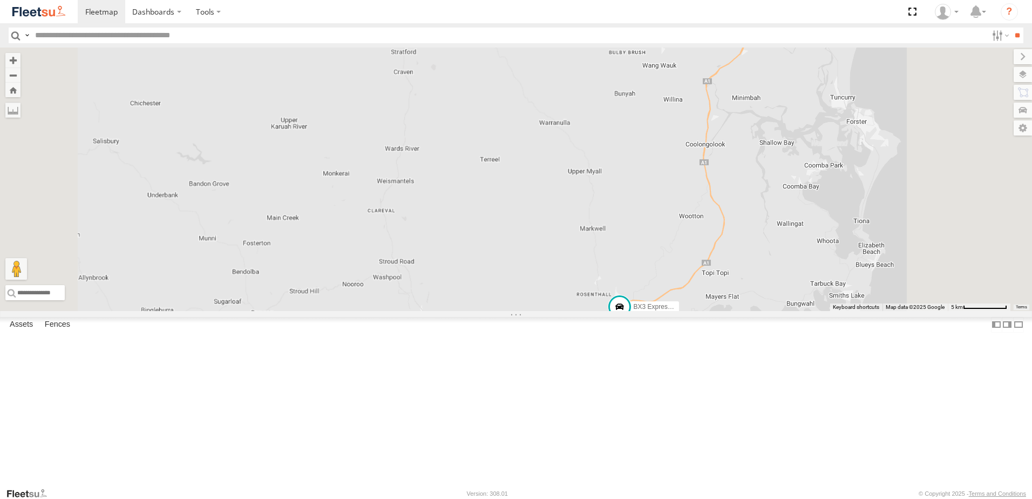
drag, startPoint x: 867, startPoint y: 303, endPoint x: 869, endPoint y: 215, distance: 88.0
click at [869, 215] on div "BX3 Express Ute B1 Timber Truck" at bounding box center [516, 178] width 1032 height 263
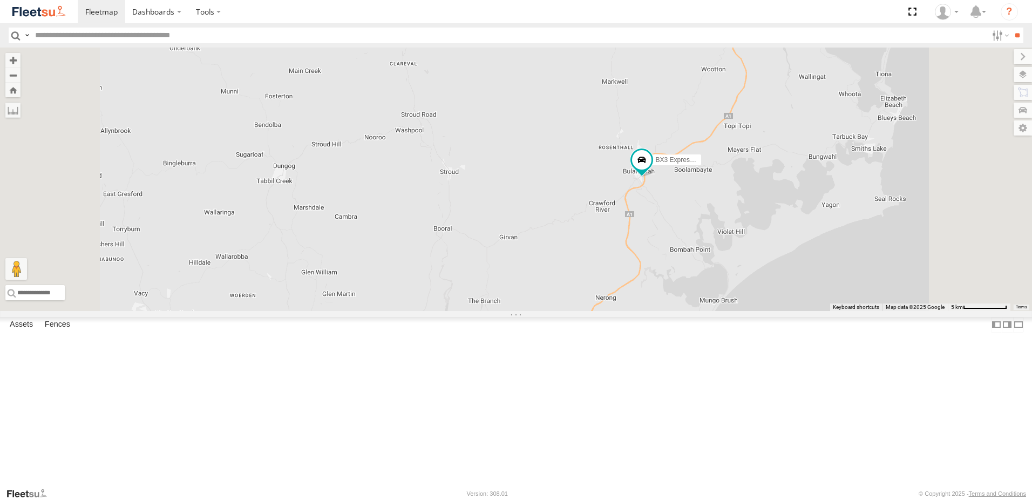
drag, startPoint x: 815, startPoint y: 320, endPoint x: 859, endPoint y: 277, distance: 61.0
click at [859, 277] on div "BX3 Express Ute B1 Timber Truck" at bounding box center [516, 178] width 1032 height 263
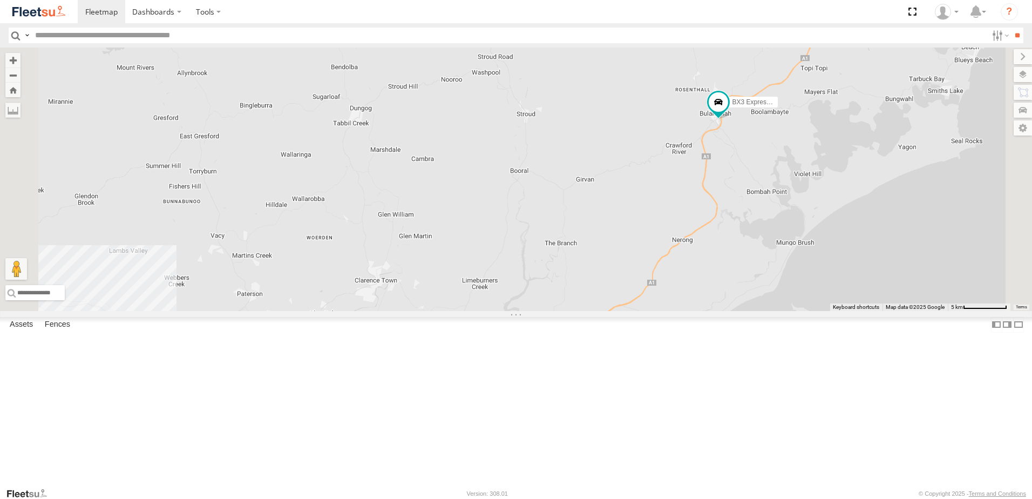
drag, startPoint x: 808, startPoint y: 343, endPoint x: 847, endPoint y: 332, distance: 40.3
click at [847, 311] on div "BX3 Express Ute B1 Timber Truck" at bounding box center [516, 178] width 1032 height 263
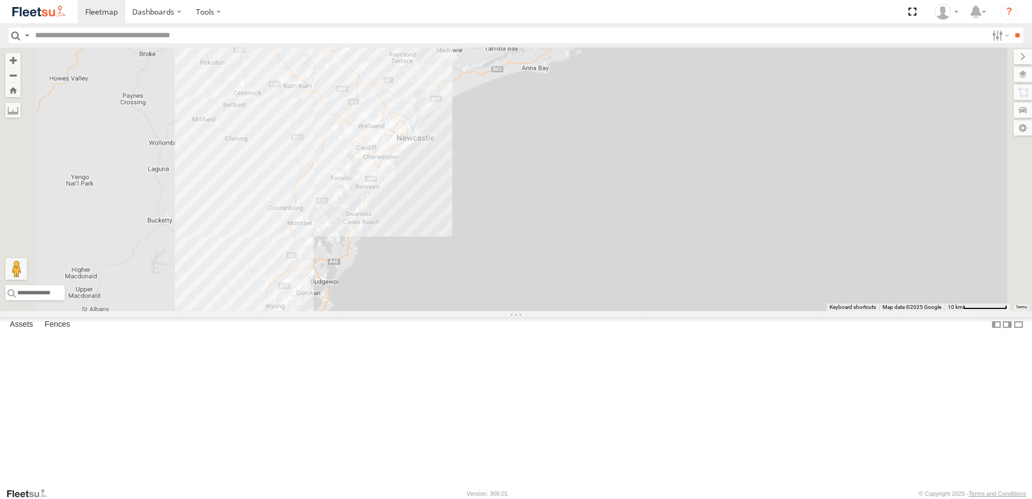
drag, startPoint x: 646, startPoint y: 407, endPoint x: 606, endPoint y: 121, distance: 288.7
click at [606, 121] on div "BX3 Express Ute B1 Timber Truck" at bounding box center [516, 178] width 1032 height 263
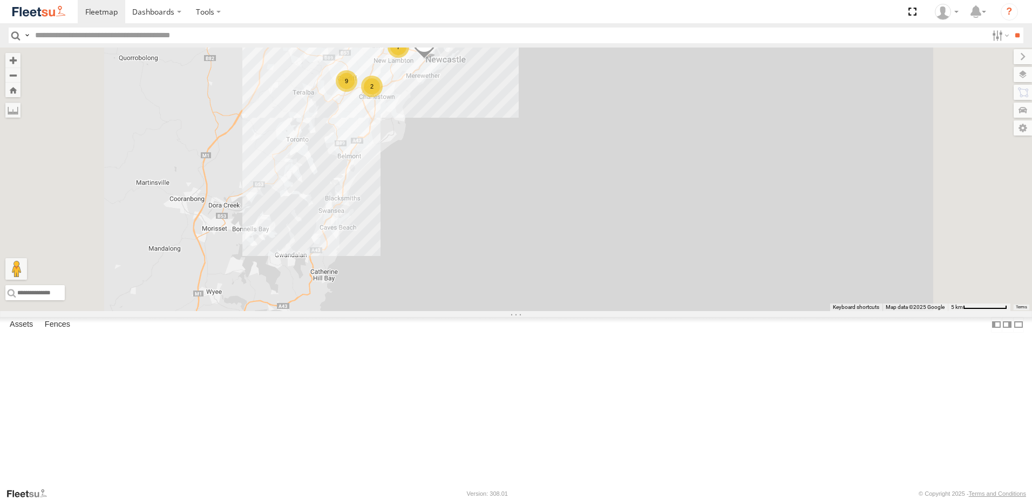
drag, startPoint x: 511, startPoint y: 176, endPoint x: 584, endPoint y: 241, distance: 97.5
click at [584, 247] on div "BX3 Express Ute B1 Timber Truck 7 9 C3 Timber Truck 2" at bounding box center [516, 178] width 1032 height 263
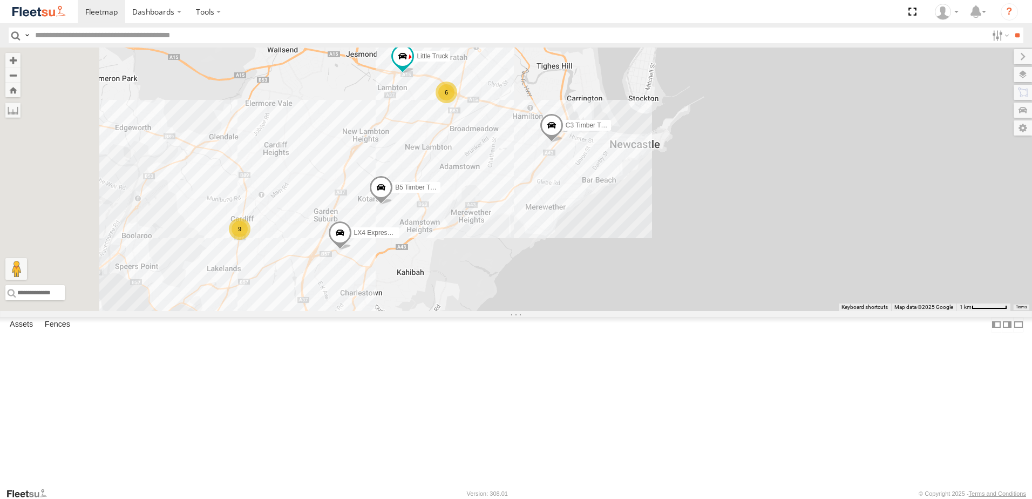
drag, startPoint x: 601, startPoint y: 245, endPoint x: 626, endPoint y: 265, distance: 32.3
click at [626, 265] on div "BX3 Express Ute B1 Timber Truck C3 Timber Truck B3 Transfer Truck 6 9 LX4 Expre…" at bounding box center [516, 178] width 1032 height 263
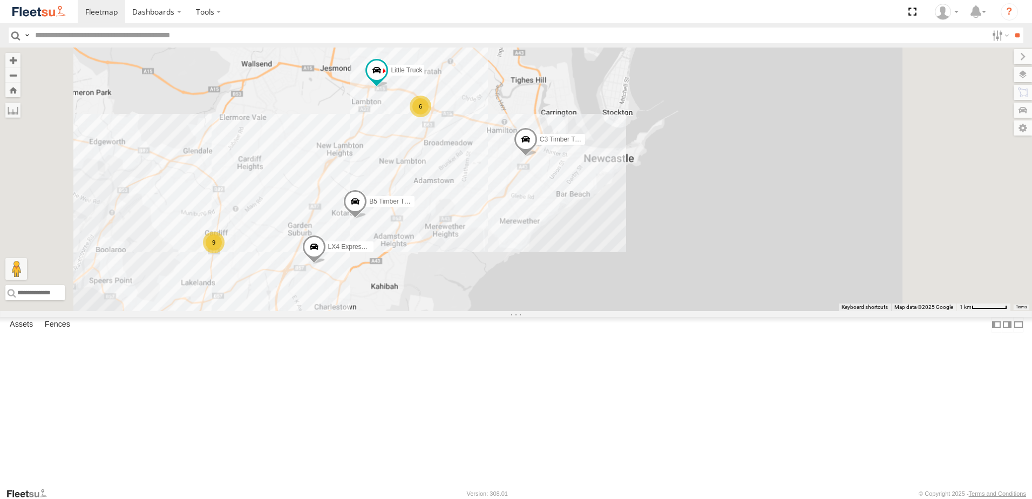
drag, startPoint x: 498, startPoint y: 309, endPoint x: 555, endPoint y: 296, distance: 58.1
click at [555, 296] on div "BX3 Express Ute B1 Timber Truck C3 Timber Truck B3 Transfer Truck LX4 Express U…" at bounding box center [516, 178] width 1032 height 263
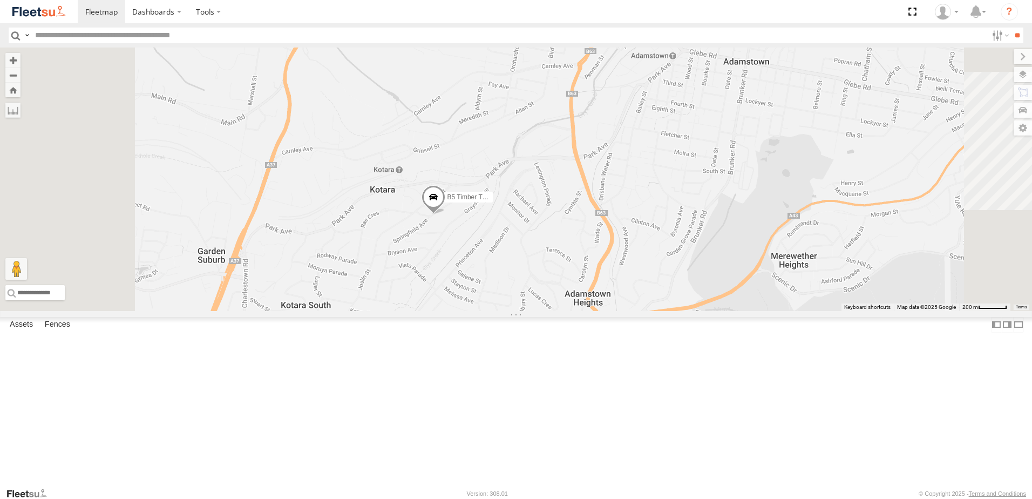
click at [445, 214] on span at bounding box center [433, 199] width 24 height 29
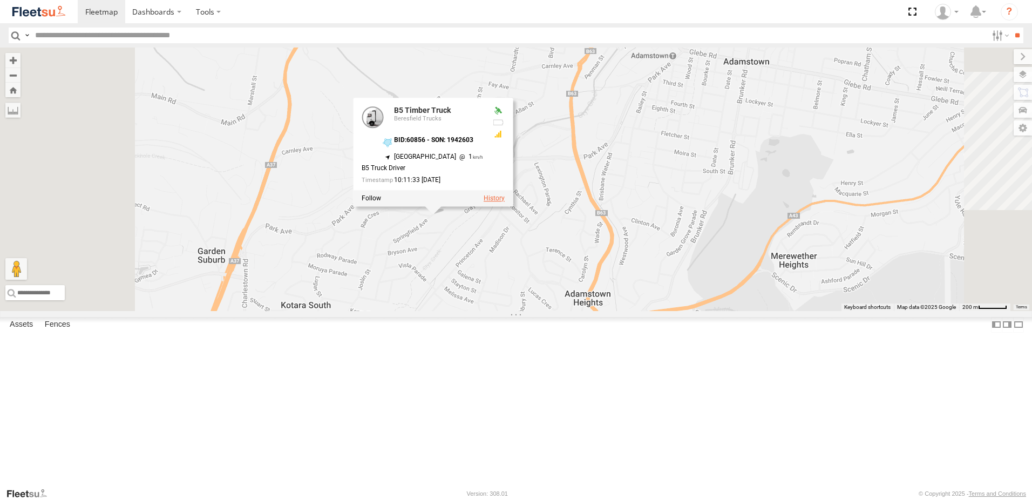
click at [504, 202] on label at bounding box center [493, 198] width 21 height 8
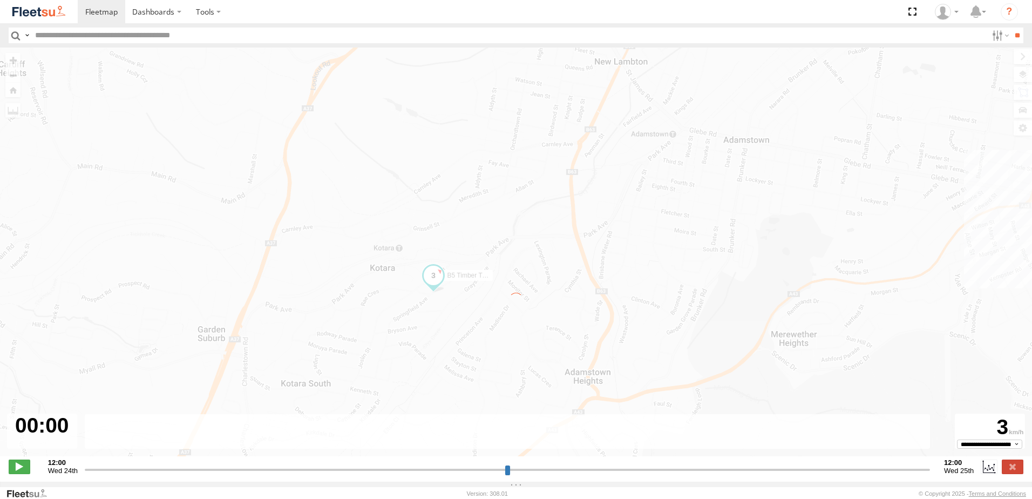
type input "**********"
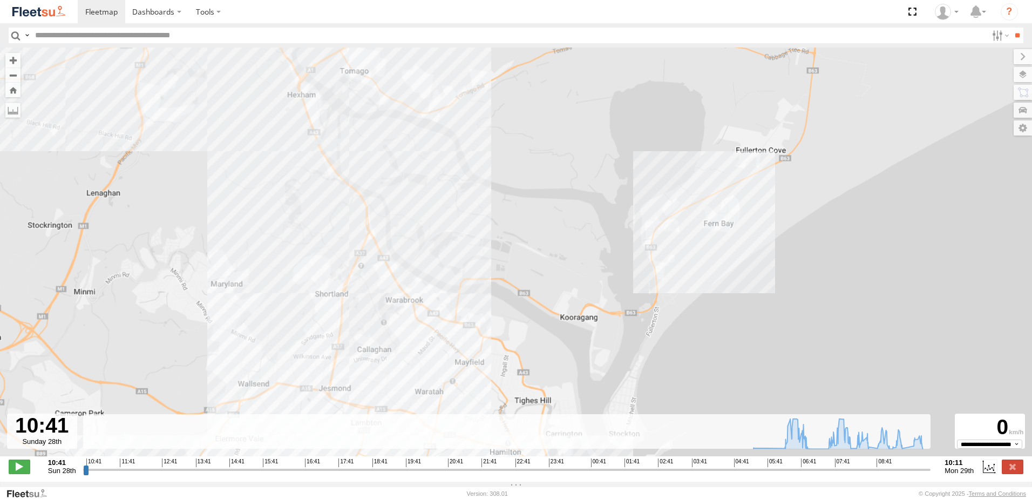
drag, startPoint x: 529, startPoint y: 325, endPoint x: 520, endPoint y: 176, distance: 149.2
click at [520, 176] on div "B5 Timber Truck 05:26 Mon 08:43 Mon" at bounding box center [516, 257] width 1032 height 420
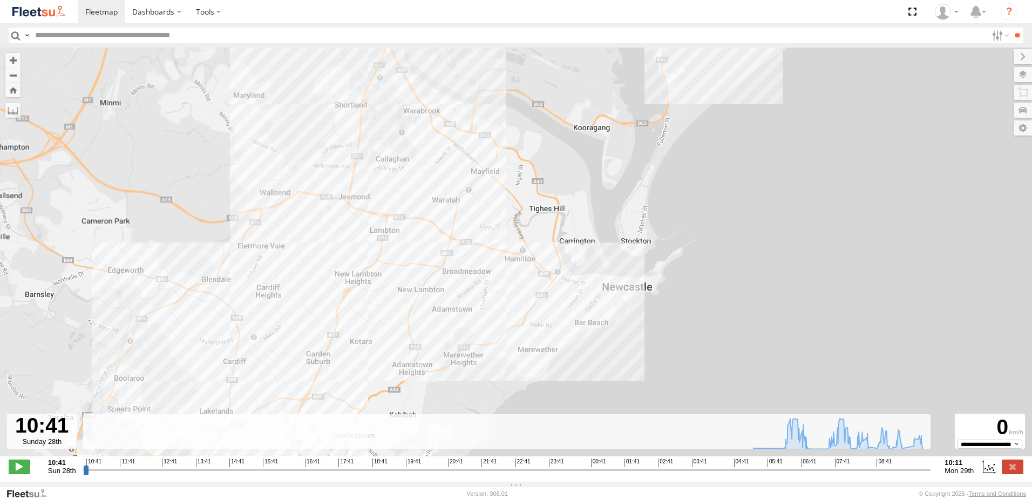
drag, startPoint x: 538, startPoint y: 308, endPoint x: 551, endPoint y: 192, distance: 116.8
click at [553, 211] on div "B5 Timber Truck 05:26 Mon 08:43 Mon" at bounding box center [516, 257] width 1032 height 420
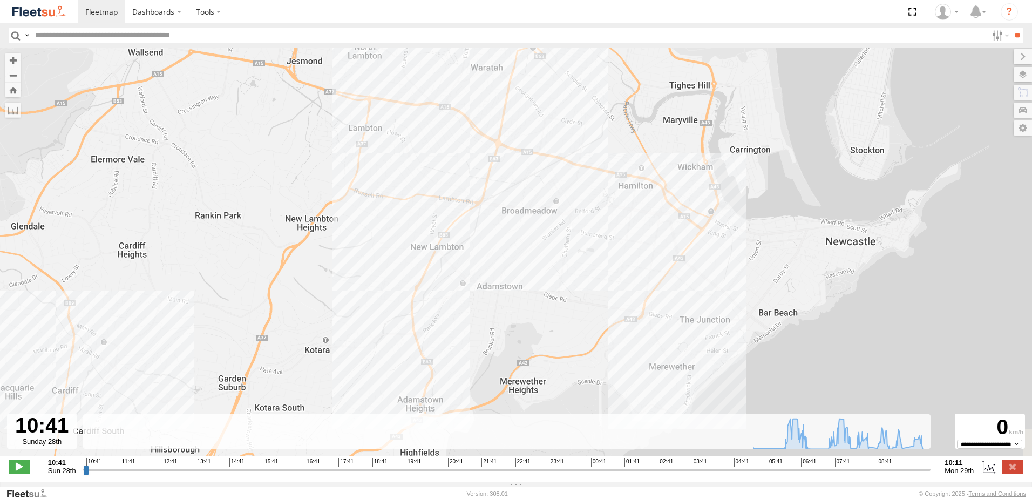
drag, startPoint x: 517, startPoint y: 199, endPoint x: 562, endPoint y: 169, distance: 54.5
click at [569, 73] on div "B5 Timber Truck 05:26 Mon 08:43 Mon" at bounding box center [516, 257] width 1032 height 420
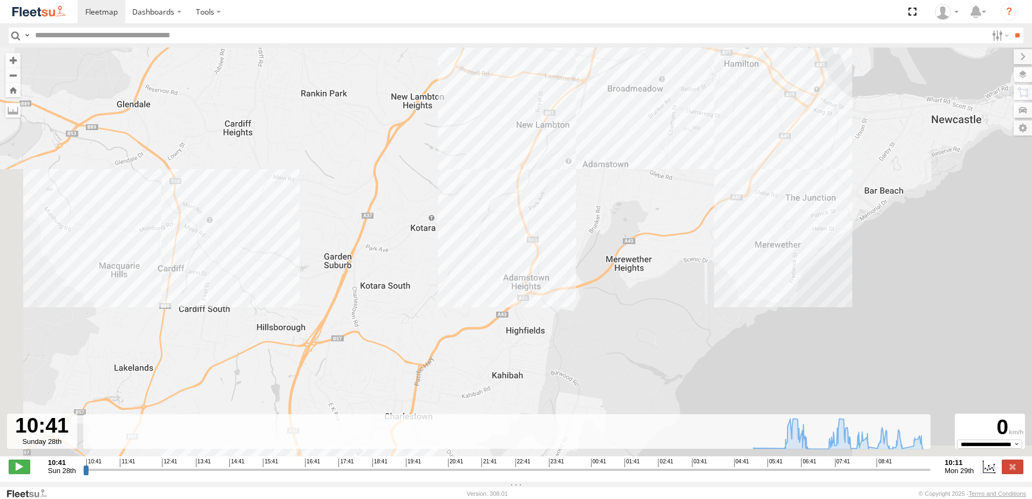
drag, startPoint x: 478, startPoint y: 304, endPoint x: 566, endPoint y: 234, distance: 112.2
click at [566, 234] on div "B5 Timber Truck 05:26 Mon 08:43 Mon" at bounding box center [516, 257] width 1032 height 420
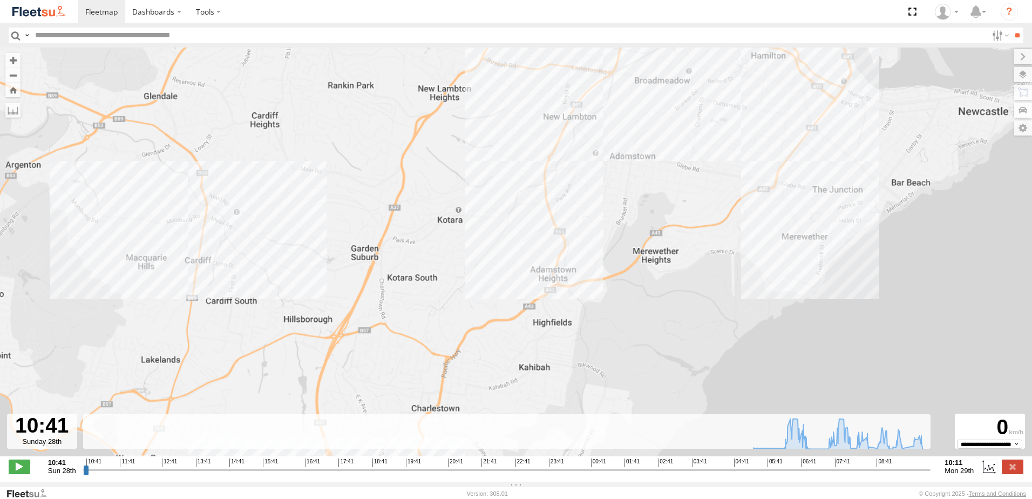
drag, startPoint x: 509, startPoint y: 292, endPoint x: 565, endPoint y: 348, distance: 79.7
click at [565, 348] on div "B5 Timber Truck 05:26 Mon 08:43 Mon" at bounding box center [516, 257] width 1032 height 420
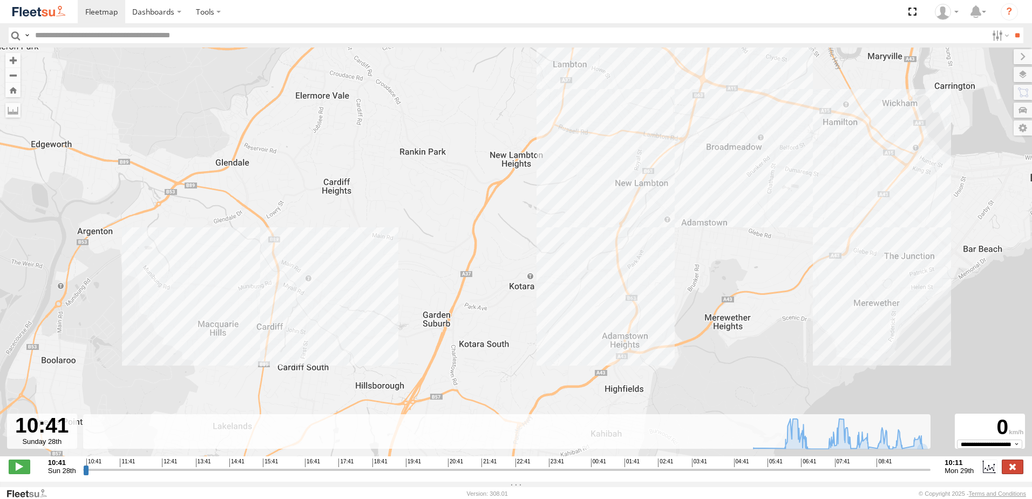
click at [1013, 471] on label at bounding box center [1012, 466] width 22 height 14
